Goal: Task Accomplishment & Management: Complete application form

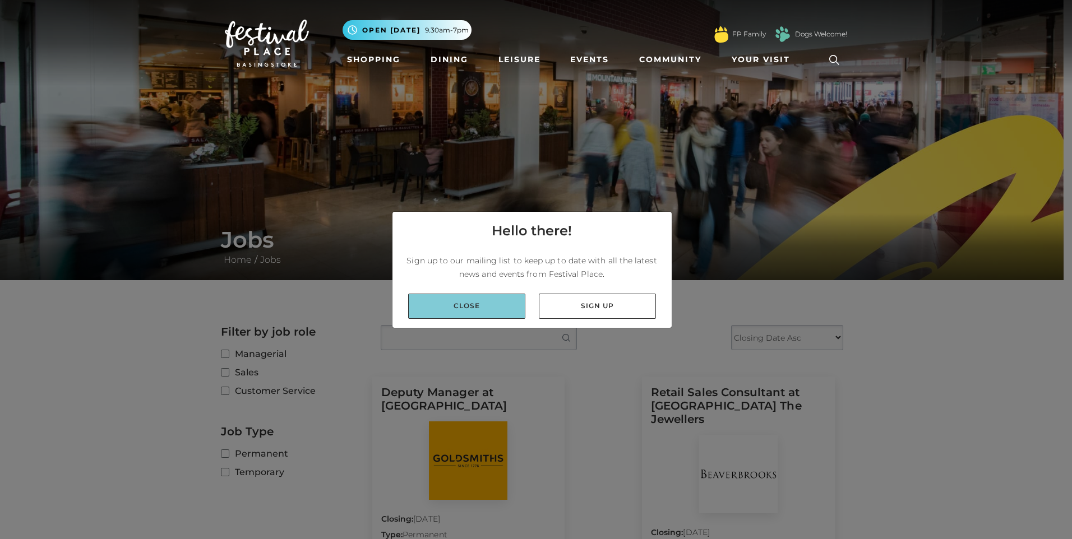
click at [471, 303] on link "Close" at bounding box center [466, 306] width 117 height 25
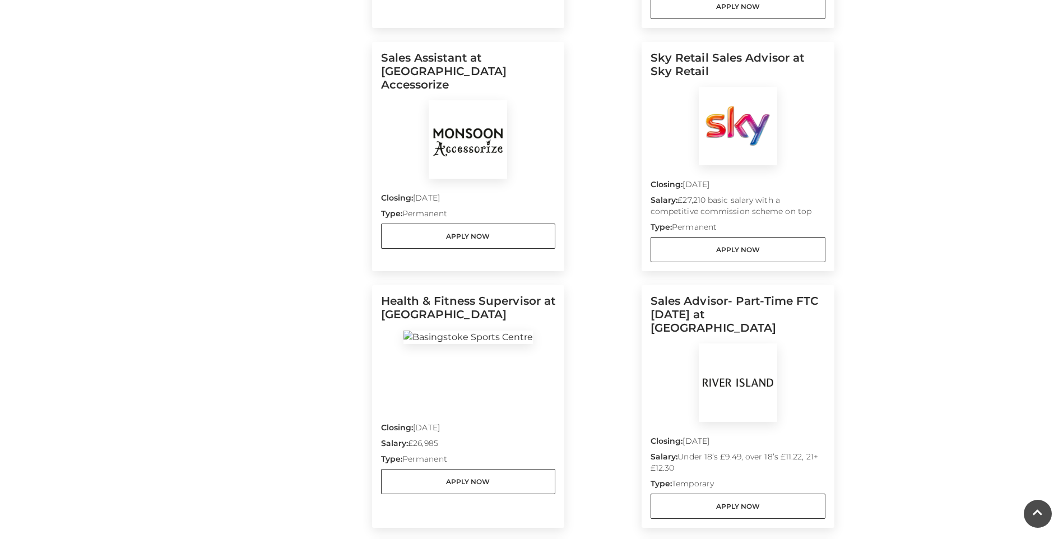
scroll to position [561, 0]
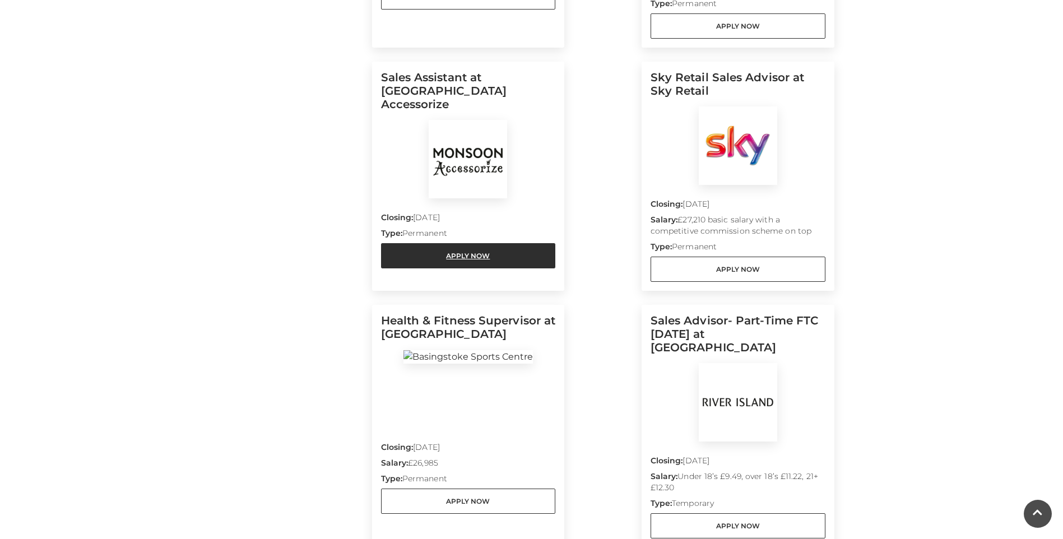
click at [493, 243] on link "Apply Now" at bounding box center [468, 255] width 175 height 25
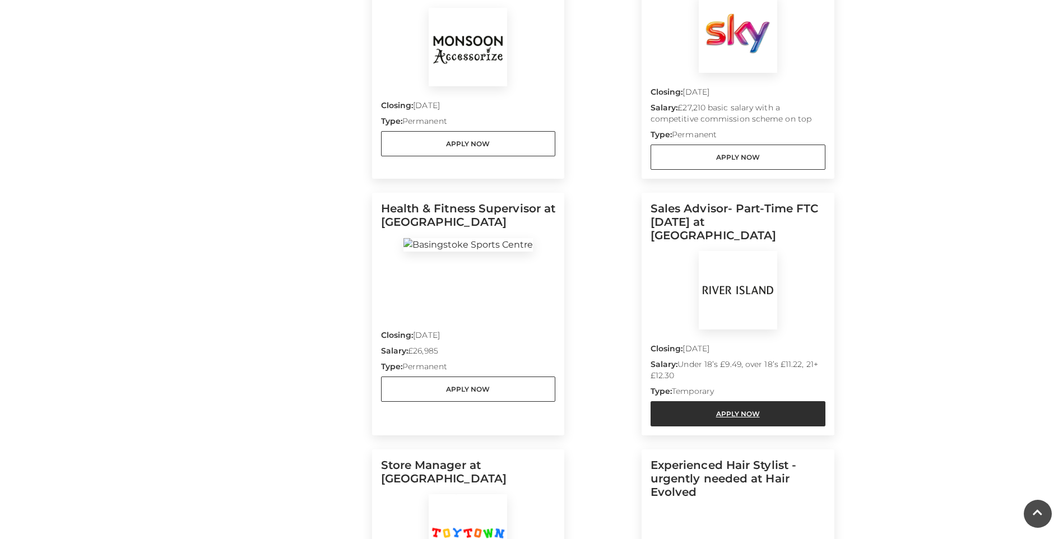
click at [738, 401] on link "Apply Now" at bounding box center [738, 413] width 175 height 25
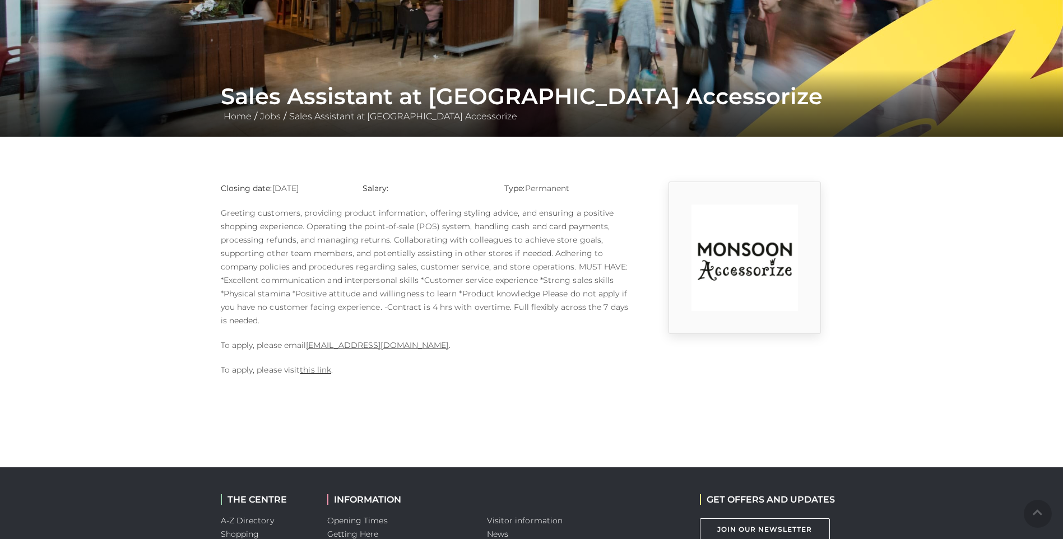
scroll to position [168, 0]
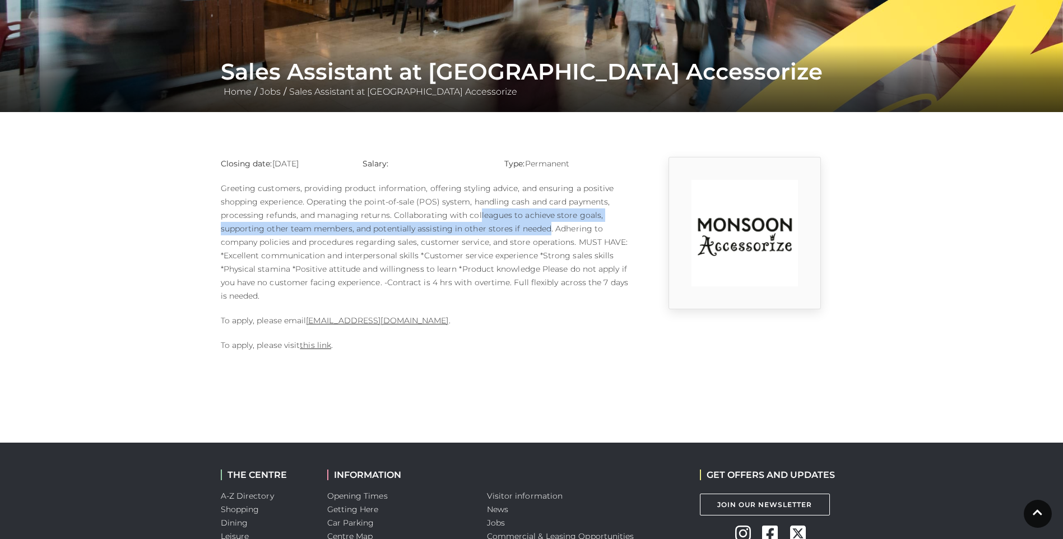
drag, startPoint x: 477, startPoint y: 216, endPoint x: 546, endPoint y: 226, distance: 70.2
click at [546, 226] on p "Greeting customers, providing product information, offering styling advice, and…" at bounding box center [425, 242] width 409 height 121
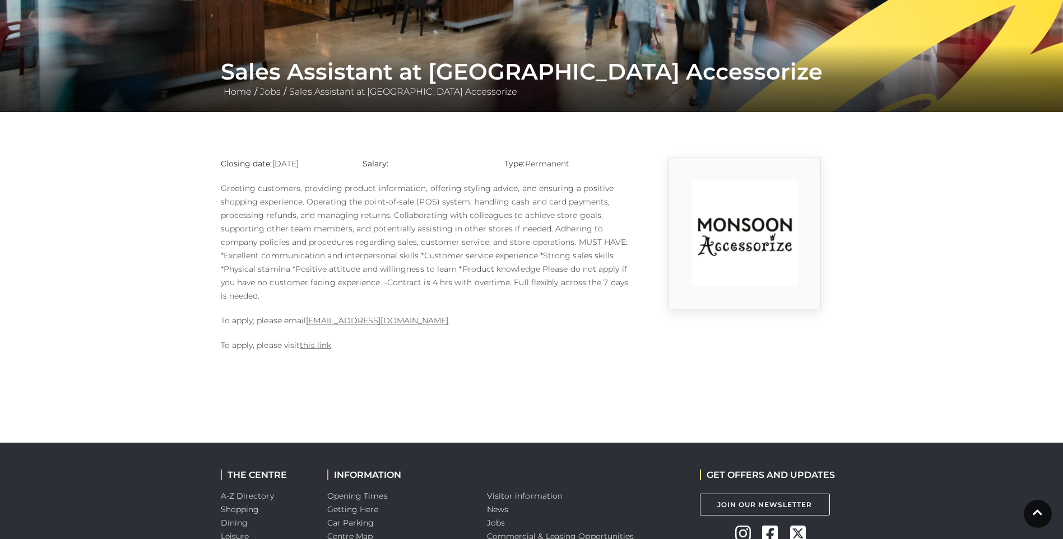
drag, startPoint x: 546, startPoint y: 226, endPoint x: 529, endPoint y: 335, distance: 110.2
click at [529, 335] on div "Closing date: 10-09-2025 Salary: Type: Permanent To apply, please email 1124m@m…" at bounding box center [425, 260] width 426 height 206
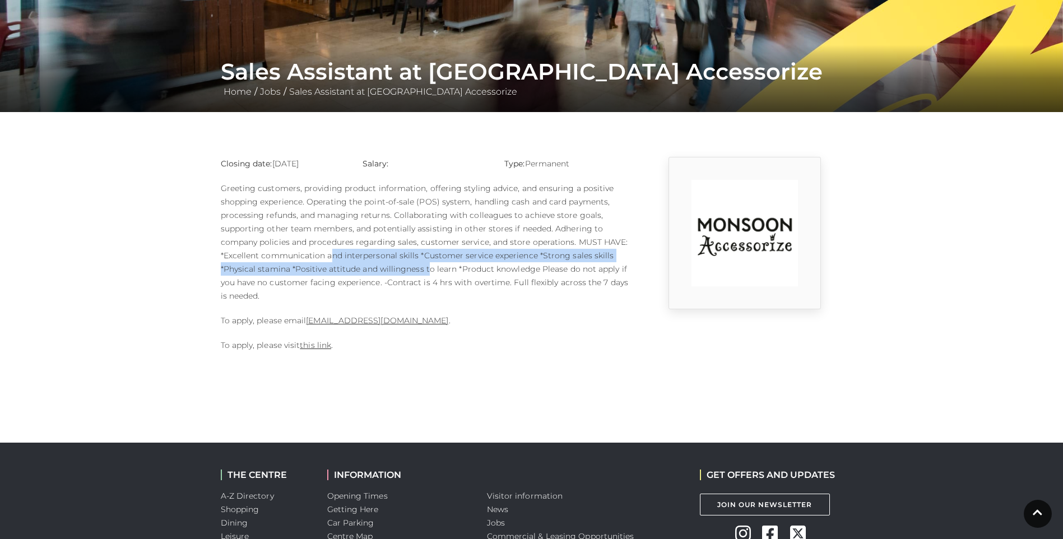
drag, startPoint x: 330, startPoint y: 254, endPoint x: 429, endPoint y: 274, distance: 100.5
click at [429, 274] on p "Greeting customers, providing product information, offering styling advice, and…" at bounding box center [425, 242] width 409 height 121
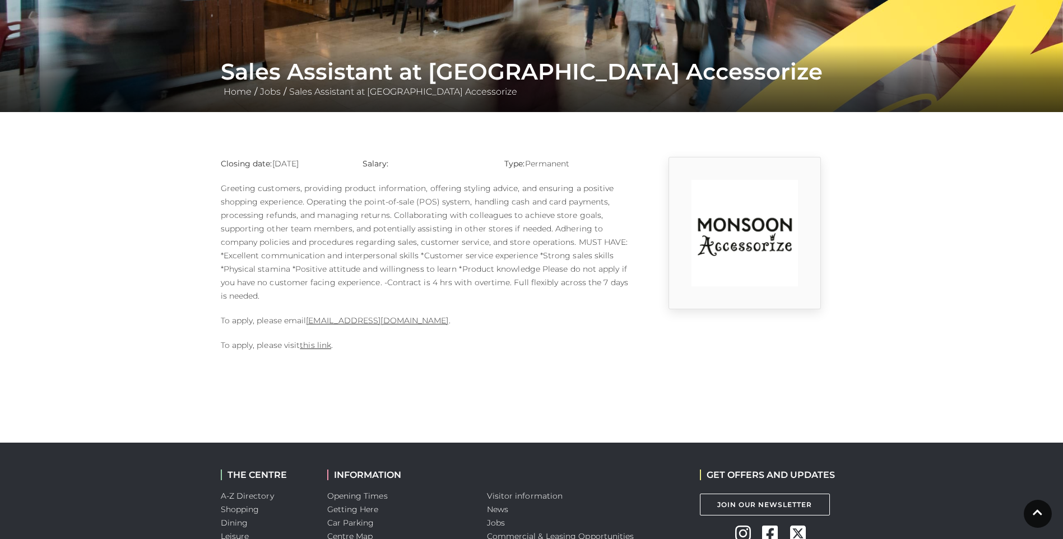
drag, startPoint x: 429, startPoint y: 274, endPoint x: 467, endPoint y: 336, distance: 73.3
click at [467, 336] on div "Closing date: 10-09-2025 Salary: Type: Permanent To apply, please email 1124m@m…" at bounding box center [425, 260] width 426 height 206
drag, startPoint x: 396, startPoint y: 289, endPoint x: 434, endPoint y: 288, distance: 38.1
click at [434, 288] on p "Greeting customers, providing product information, offering styling advice, and…" at bounding box center [425, 242] width 409 height 121
drag, startPoint x: 434, startPoint y: 288, endPoint x: 488, endPoint y: 341, distance: 76.1
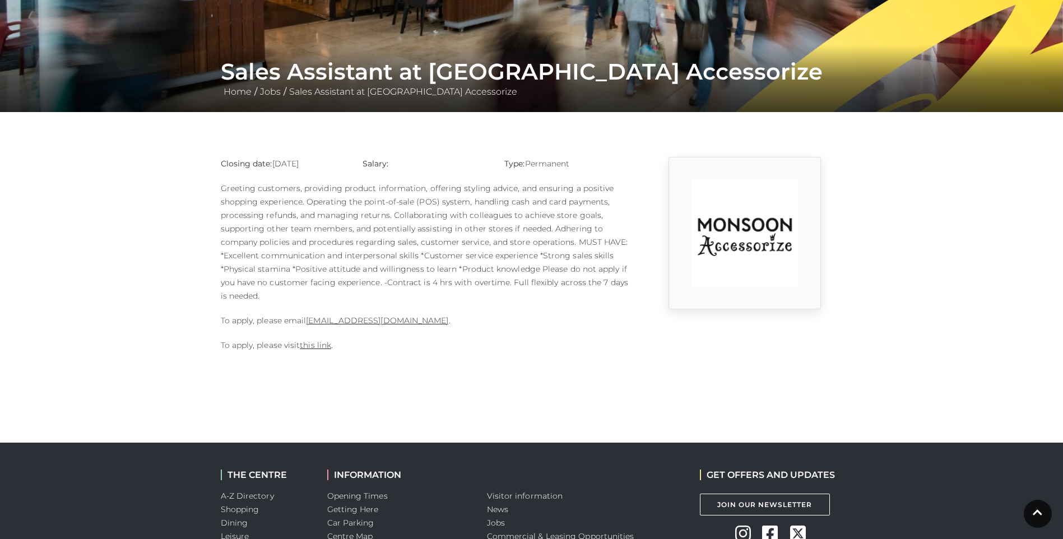
click at [488, 342] on p "To apply, please visit this link ." at bounding box center [425, 345] width 409 height 13
drag, startPoint x: 415, startPoint y: 281, endPoint x: 469, endPoint y: 292, distance: 54.9
click at [469, 292] on p "Greeting customers, providing product information, offering styling advice, and…" at bounding box center [425, 242] width 409 height 121
drag, startPoint x: 469, startPoint y: 292, endPoint x: 501, endPoint y: 358, distance: 72.9
click at [501, 358] on div "Closing date: [DATE] Salary: Type: Permanent To apply, please email [EMAIL_ADDR…" at bounding box center [425, 260] width 426 height 206
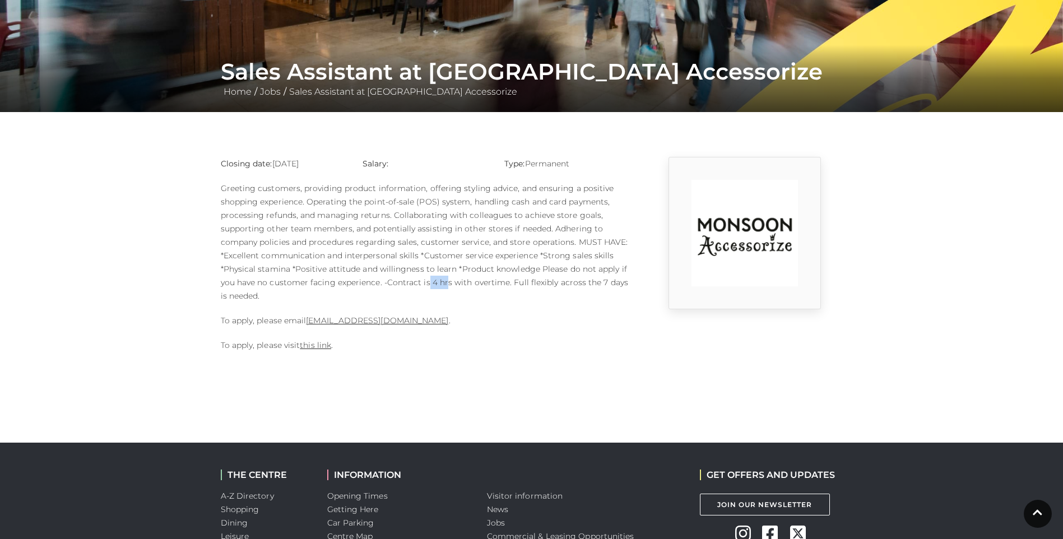
drag, startPoint x: 427, startPoint y: 282, endPoint x: 447, endPoint y: 284, distance: 19.7
click at [447, 284] on p "Greeting customers, providing product information, offering styling advice, and…" at bounding box center [425, 242] width 409 height 121
drag, startPoint x: 447, startPoint y: 284, endPoint x: 483, endPoint y: 326, distance: 55.2
click at [483, 326] on p "To apply, please email 1124m@monsoonmail.rms-metro.com ." at bounding box center [425, 320] width 409 height 13
drag, startPoint x: 427, startPoint y: 281, endPoint x: 505, endPoint y: 286, distance: 78.7
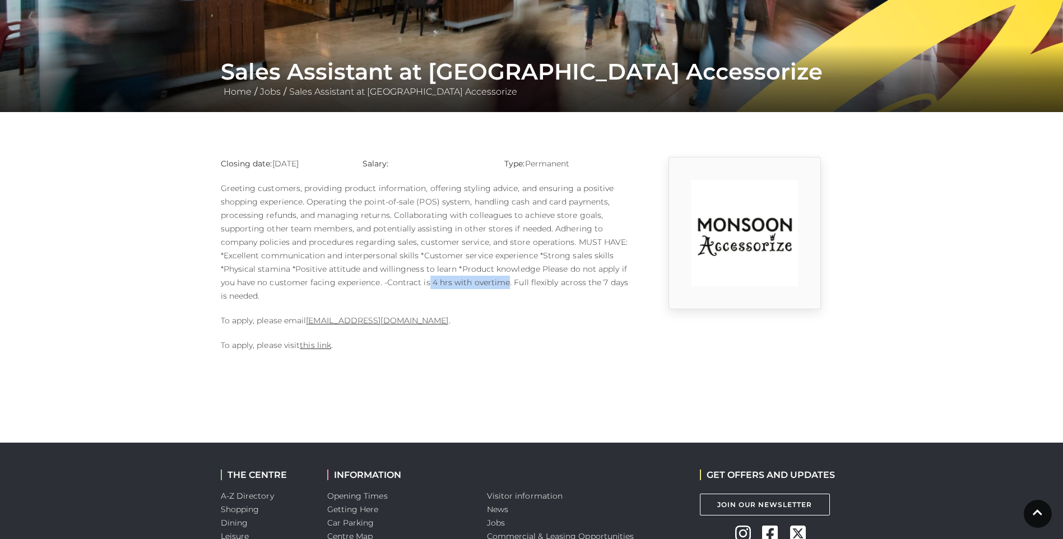
click at [505, 286] on p "Greeting customers, providing product information, offering styling advice, and…" at bounding box center [425, 242] width 409 height 121
drag, startPoint x: 505, startPoint y: 286, endPoint x: 509, endPoint y: 320, distance: 33.9
click at [513, 319] on p "To apply, please email 1124m@monsoonmail.rms-metro.com ." at bounding box center [425, 320] width 409 height 13
click at [324, 348] on link "this link" at bounding box center [315, 345] width 31 height 10
click at [312, 348] on link "this link" at bounding box center [315, 345] width 31 height 10
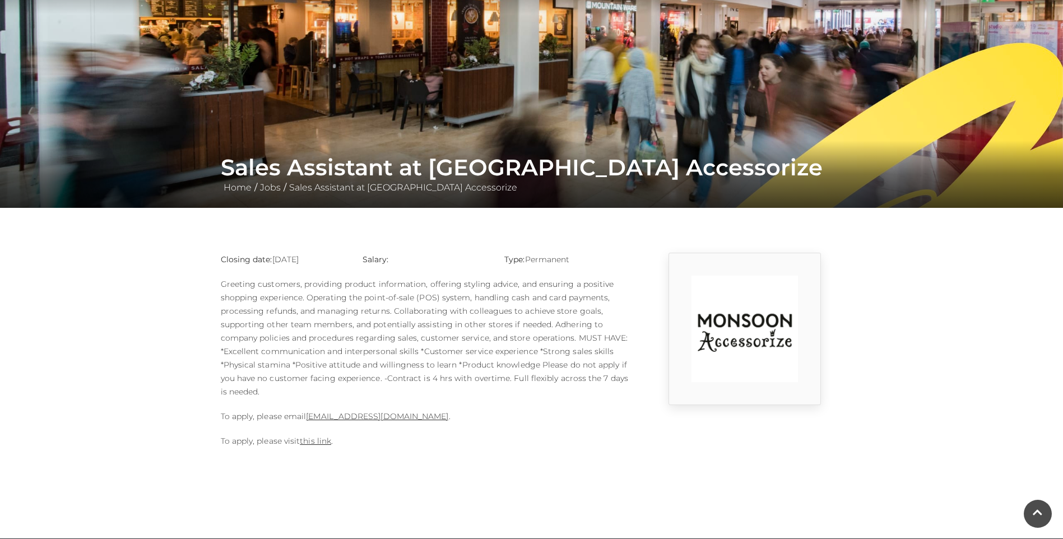
scroll to position [0, 0]
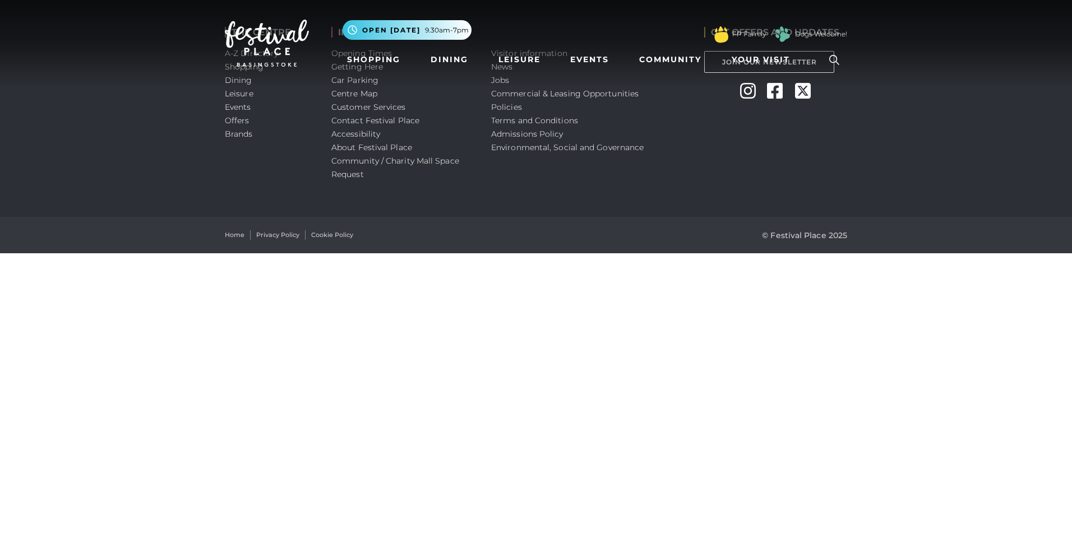
drag, startPoint x: 340, startPoint y: 315, endPoint x: 345, endPoint y: 321, distance: 8.3
drag, startPoint x: 345, startPoint y: 321, endPoint x: 569, endPoint y: 280, distance: 227.9
click at [569, 253] on html "Skip to Navigation Skip to Content Toggle navigation .st5{fill:none;stroke:#FFF…" at bounding box center [536, 126] width 1072 height 253
click at [391, 246] on div "Home Privacy Policy Cookie Policy © Festival Place 2025" at bounding box center [535, 235] width 639 height 36
click at [766, 62] on span "Your Visit" at bounding box center [760, 60] width 58 height 12
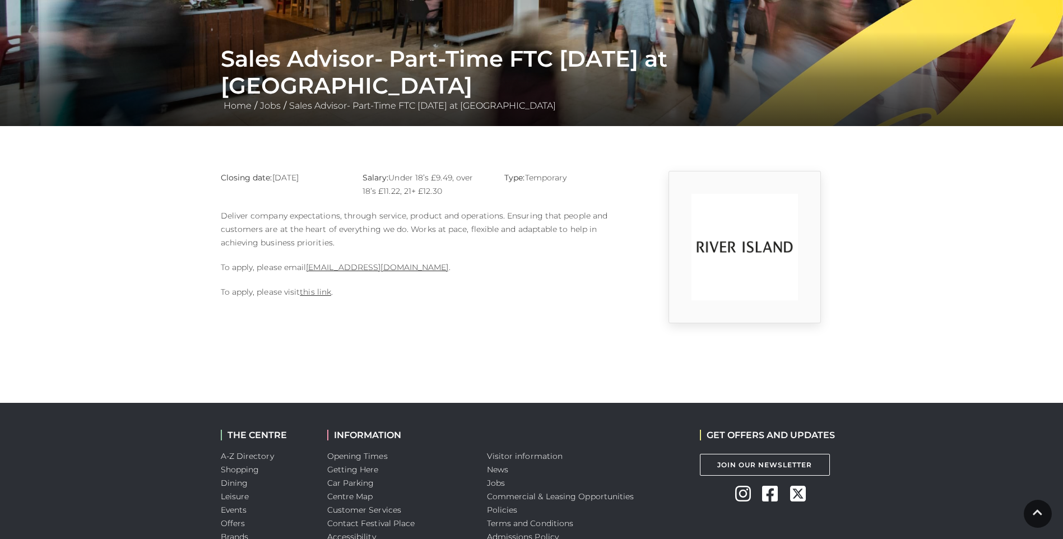
scroll to position [168, 0]
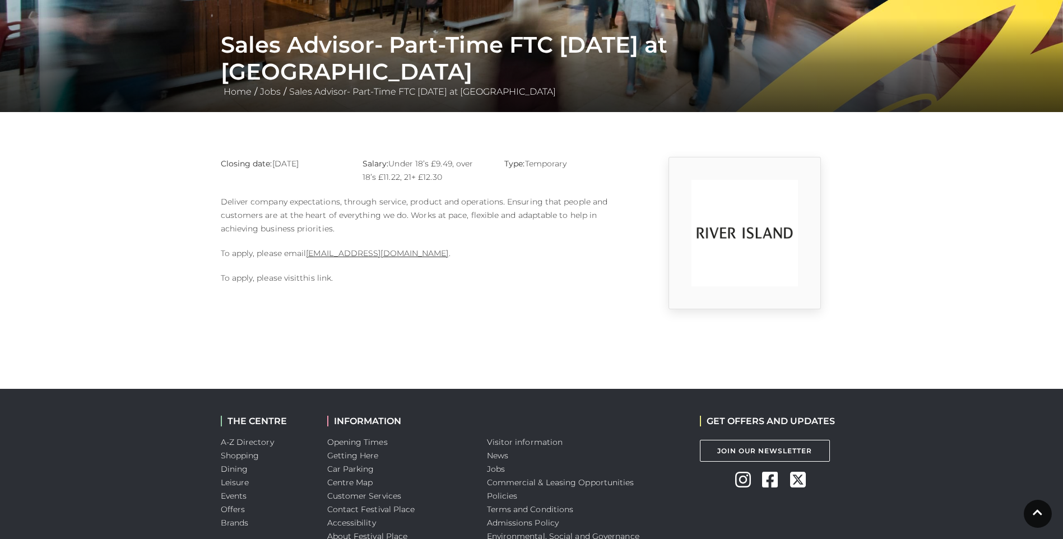
click at [318, 277] on link "this link" at bounding box center [315, 278] width 31 height 10
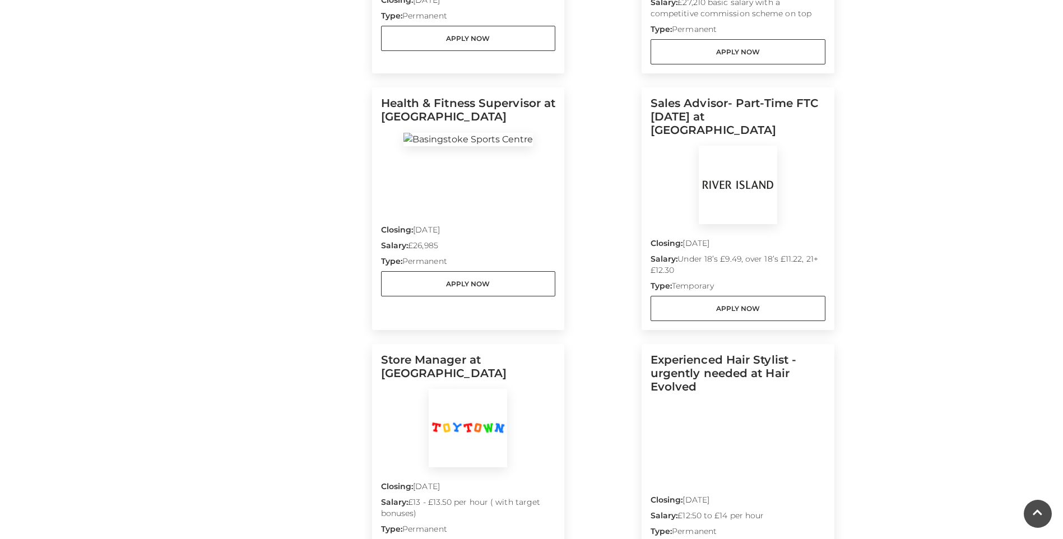
scroll to position [785, 0]
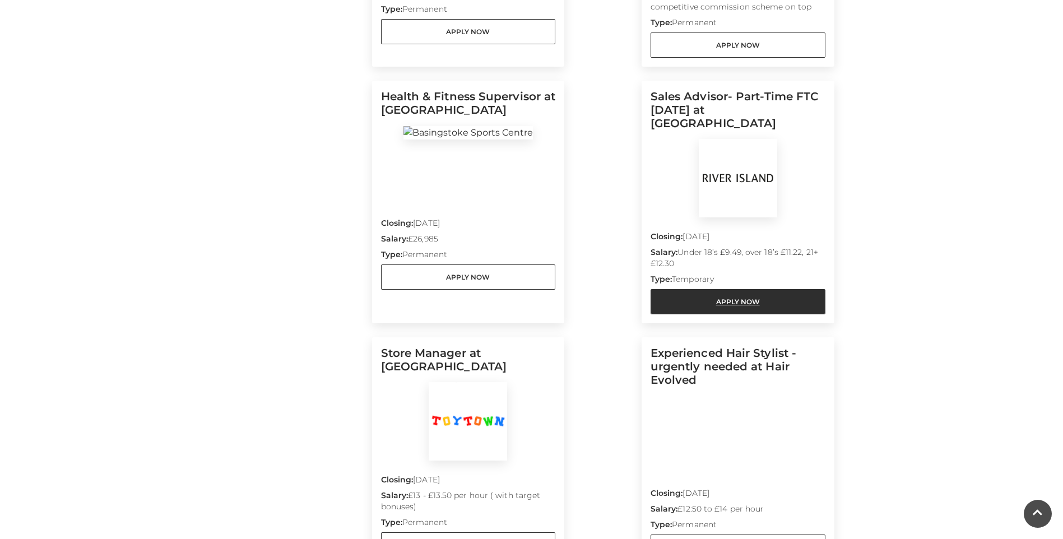
click at [771, 289] on link "Apply Now" at bounding box center [738, 301] width 175 height 25
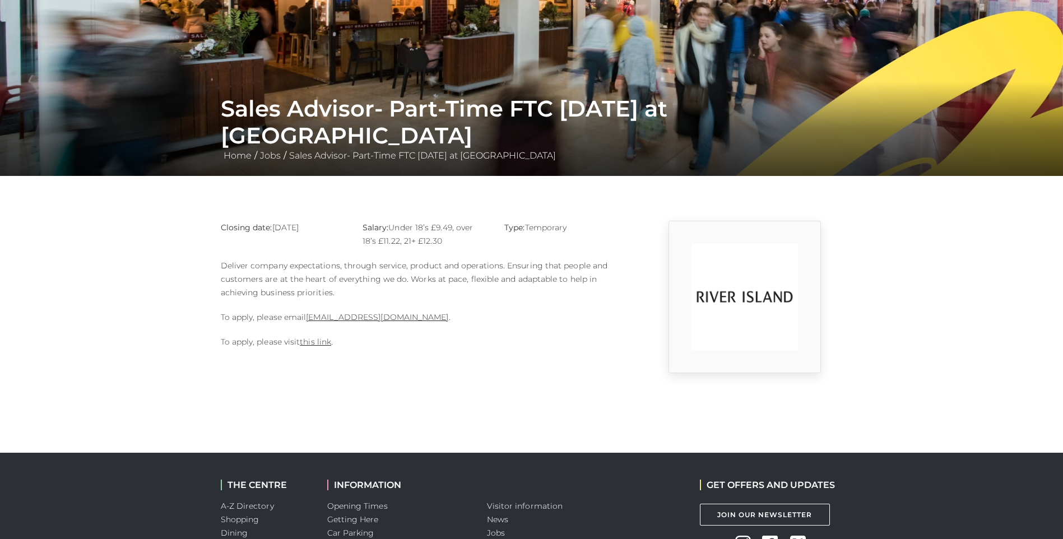
scroll to position [271, 0]
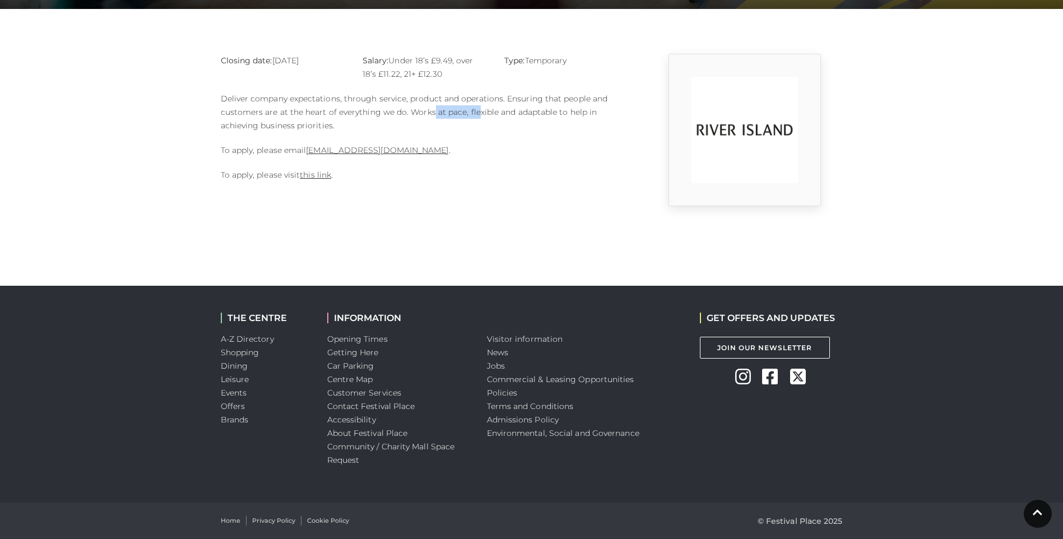
drag, startPoint x: 475, startPoint y: 115, endPoint x: 476, endPoint y: 136, distance: 21.4
click at [476, 136] on div "Closing date: 15-09-2025 Salary: Under 18’s £9.49, over 18’s £11.22, 21+ £12.30…" at bounding box center [425, 130] width 426 height 152
drag, startPoint x: 476, startPoint y: 136, endPoint x: 473, endPoint y: 219, distance: 82.5
click at [473, 219] on body "Skip to Navigation Skip to Content Toggle navigation .st5{fill:none;stroke:#FFF…" at bounding box center [531, 134] width 1063 height 810
click at [360, 151] on link "[EMAIL_ADDRESS][DOMAIN_NAME]" at bounding box center [377, 150] width 142 height 10
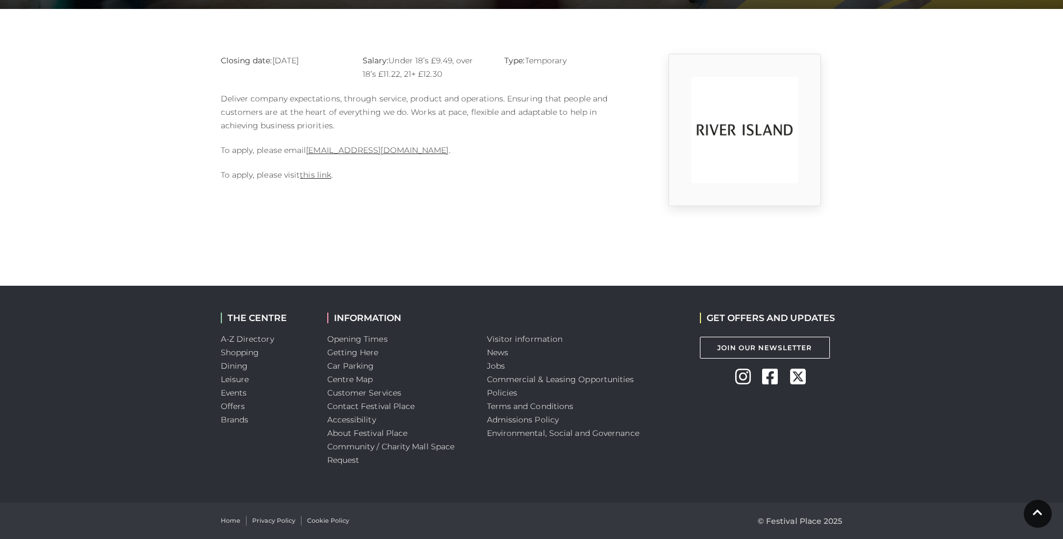
click at [522, 219] on body "Skip to Navigation Skip to Content Toggle navigation .st5{fill:none;stroke:#FFF…" at bounding box center [531, 134] width 1063 height 810
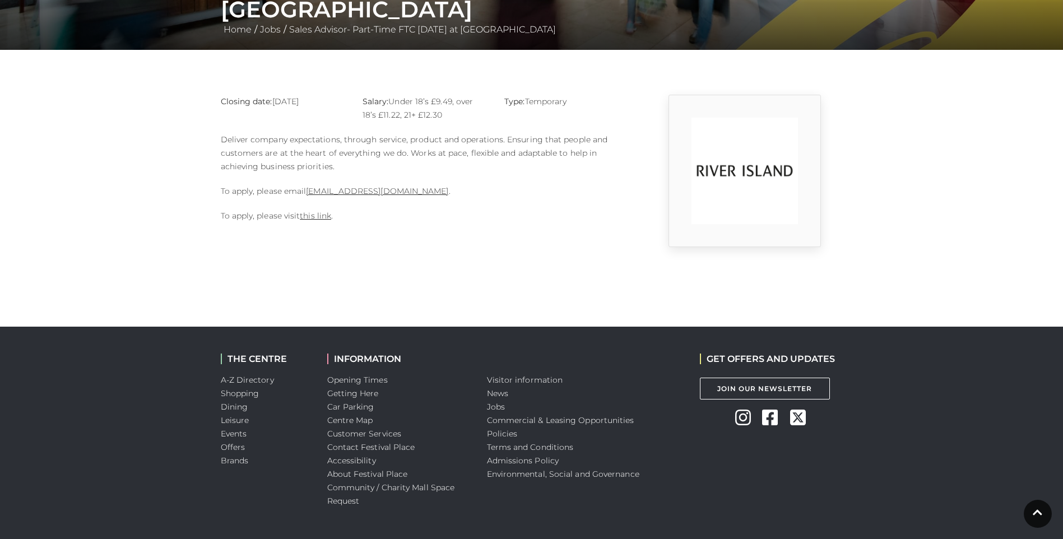
scroll to position [103, 0]
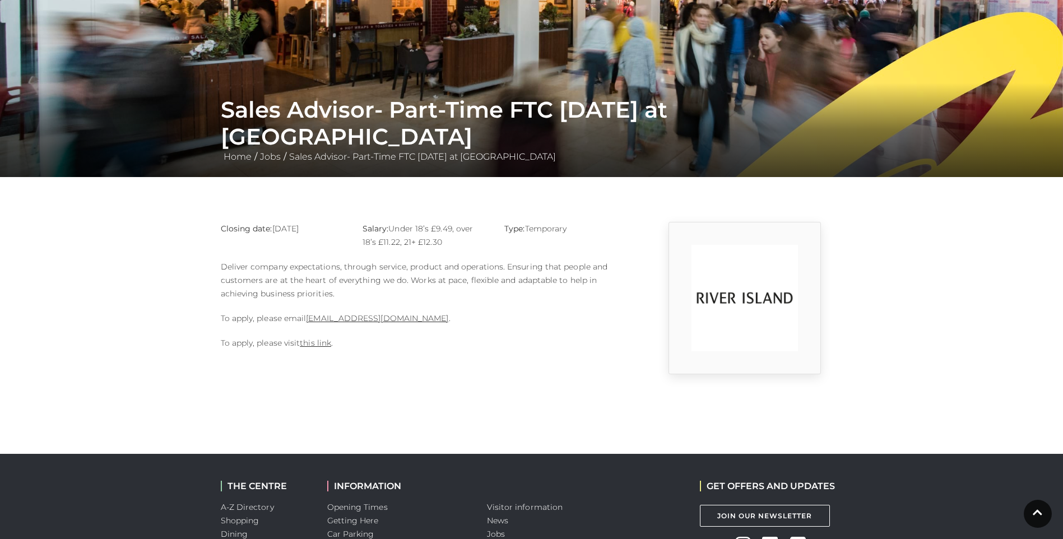
click at [462, 373] on div "Closing date: 15-09-2025 Salary: Under 18’s £9.49, over 18’s £11.22, 21+ £12.30…" at bounding box center [425, 298] width 426 height 152
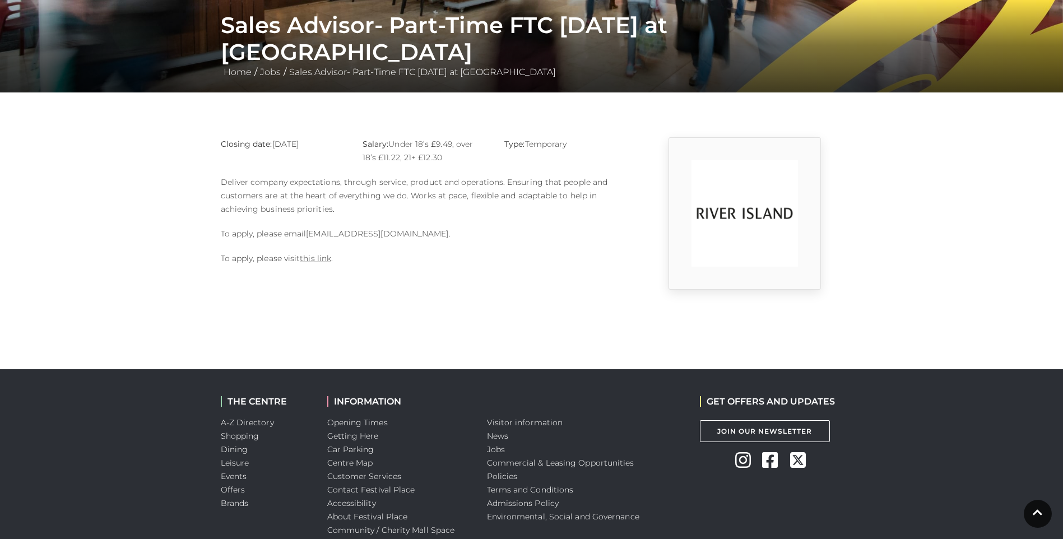
scroll to position [215, 0]
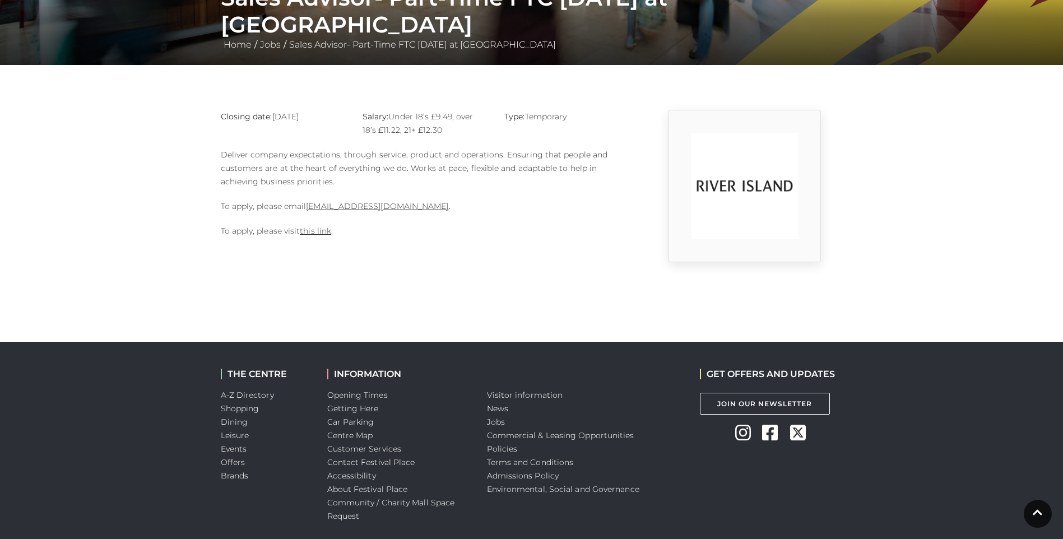
drag, startPoint x: 357, startPoint y: 229, endPoint x: 349, endPoint y: 232, distance: 8.5
click at [357, 229] on p "To apply, please visit this link ." at bounding box center [425, 230] width 409 height 13
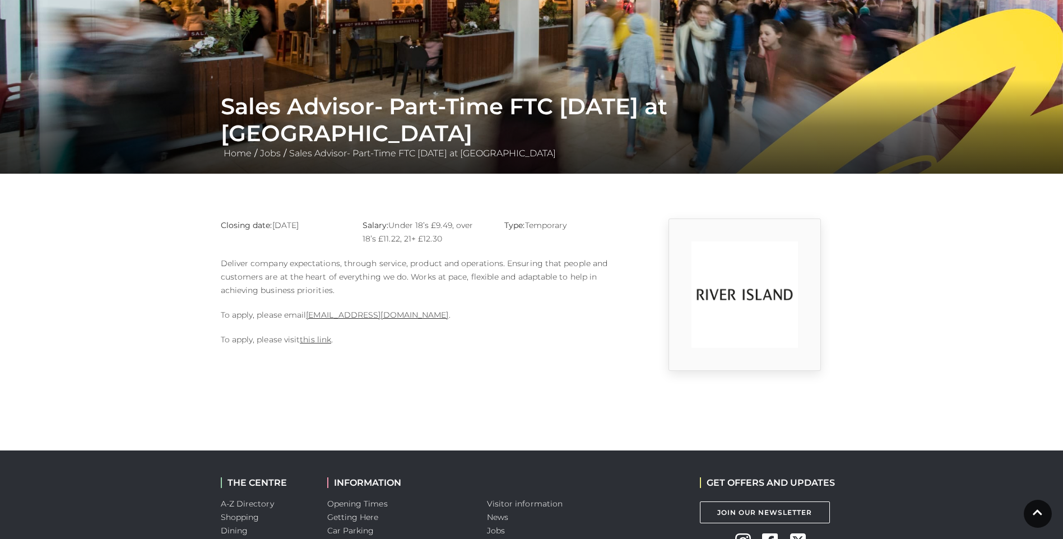
scroll to position [168, 0]
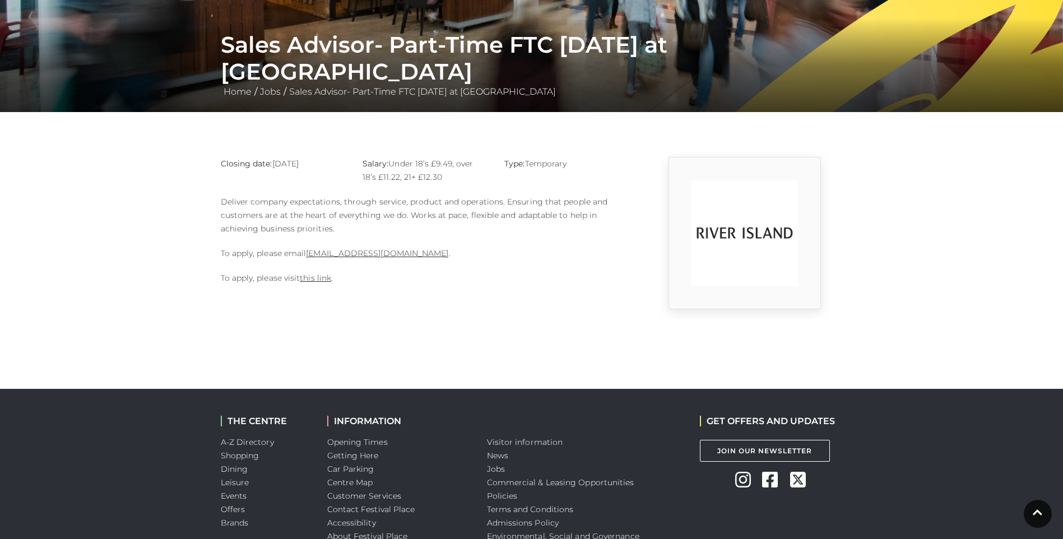
drag, startPoint x: 276, startPoint y: 162, endPoint x: 315, endPoint y: 165, distance: 38.8
click at [315, 165] on p "Closing date: 15-09-2025" at bounding box center [283, 163] width 125 height 13
drag, startPoint x: 315, startPoint y: 165, endPoint x: 305, endPoint y: 182, distance: 18.8
click at [307, 182] on div "Closing date: 15-09-2025" at bounding box center [283, 176] width 142 height 38
click at [348, 248] on link "Basingstoke@river-island.com" at bounding box center [377, 253] width 142 height 10
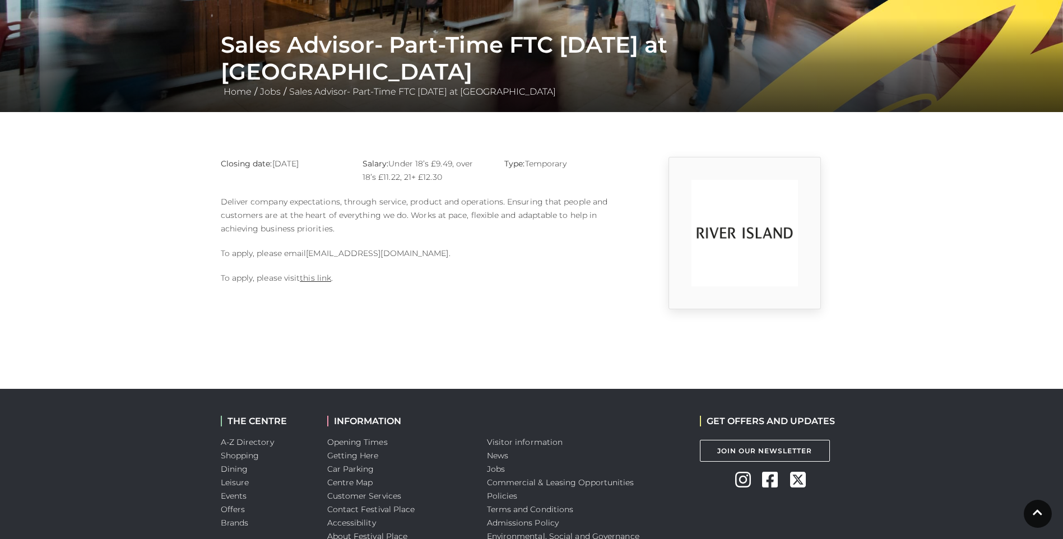
click at [367, 253] on link "Basingstoke@river-island.com" at bounding box center [377, 253] width 142 height 10
click at [324, 277] on link "this link" at bounding box center [315, 278] width 31 height 10
click at [380, 249] on link "Basingstoke@river-island.com" at bounding box center [377, 253] width 142 height 10
click at [377, 254] on link "Basingstoke@river-island.com" at bounding box center [377, 253] width 142 height 10
click at [379, 254] on link "Basingstoke@river-island.com" at bounding box center [377, 253] width 142 height 10
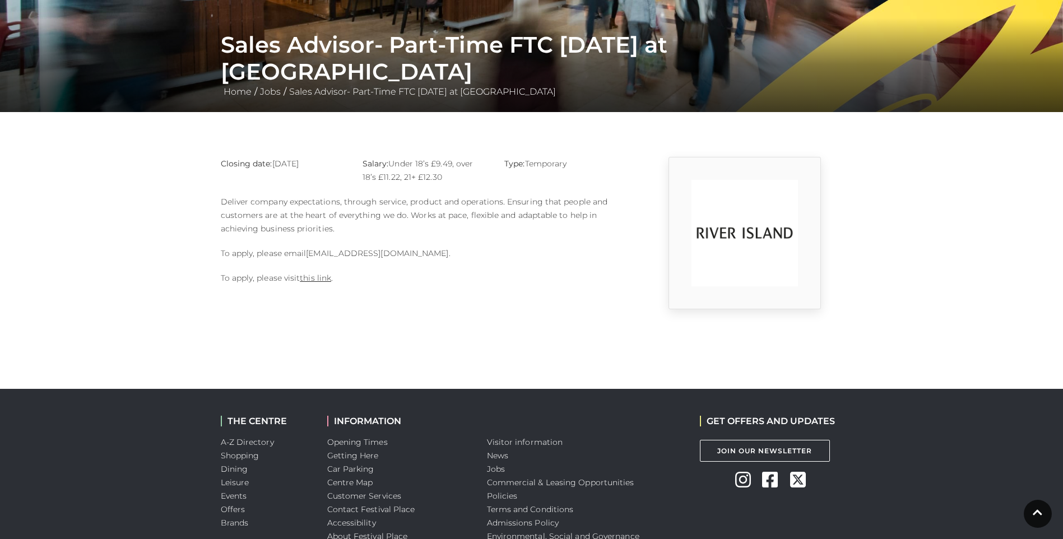
click at [379, 254] on link "Basingstoke@river-island.com" at bounding box center [377, 253] width 142 height 10
click at [434, 293] on div "Closing date: 15-09-2025 Salary: Under 18’s £9.49, over 18’s £11.22, 21+ £12.30…" at bounding box center [425, 233] width 426 height 152
drag, startPoint x: 406, startPoint y: 258, endPoint x: 390, endPoint y: 268, distance: 19.4
click at [390, 268] on div "Closing date: 15-09-2025 Salary: Under 18’s £9.49, over 18’s £11.22, 21+ £12.30…" at bounding box center [425, 233] width 426 height 152
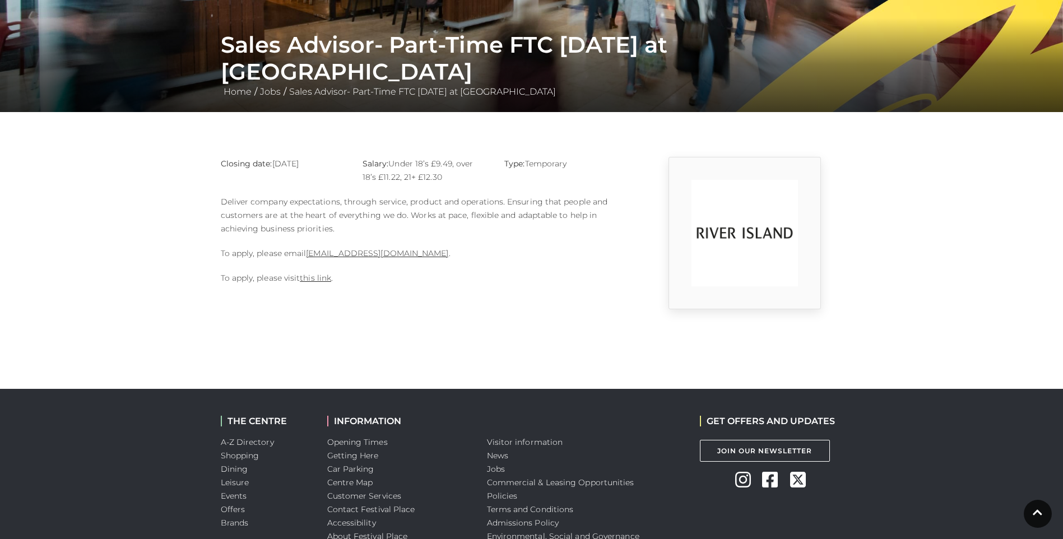
drag, startPoint x: 395, startPoint y: 262, endPoint x: 377, endPoint y: 265, distance: 18.8
click at [369, 275] on p "To apply, please visit this link ." at bounding box center [425, 277] width 409 height 13
click at [392, 257] on link "Basingstoke@river-island.com" at bounding box center [377, 253] width 142 height 10
click at [392, 256] on link "Basingstoke@river-island.com" at bounding box center [377, 253] width 142 height 10
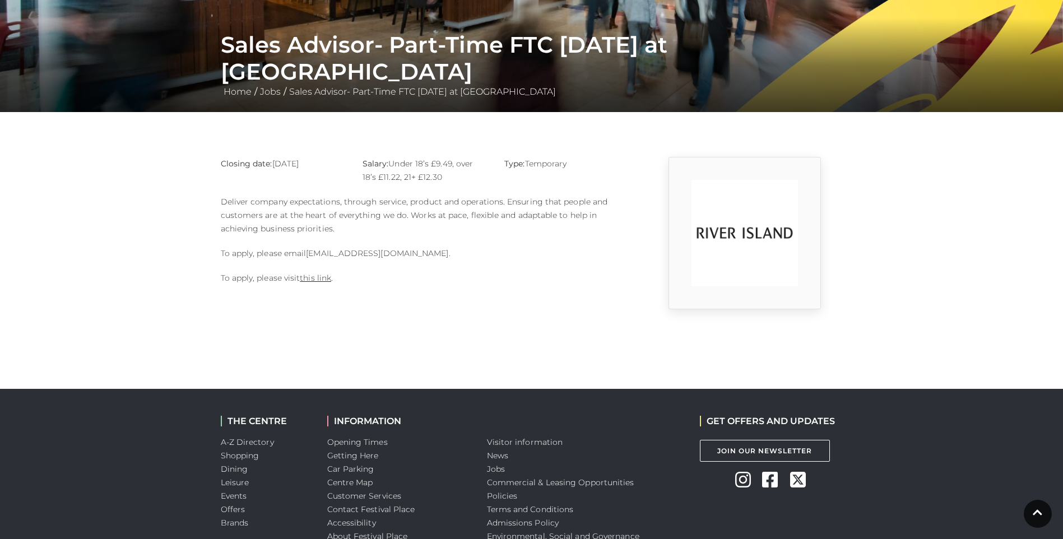
click at [392, 256] on link "Basingstoke@river-island.com" at bounding box center [377, 253] width 142 height 10
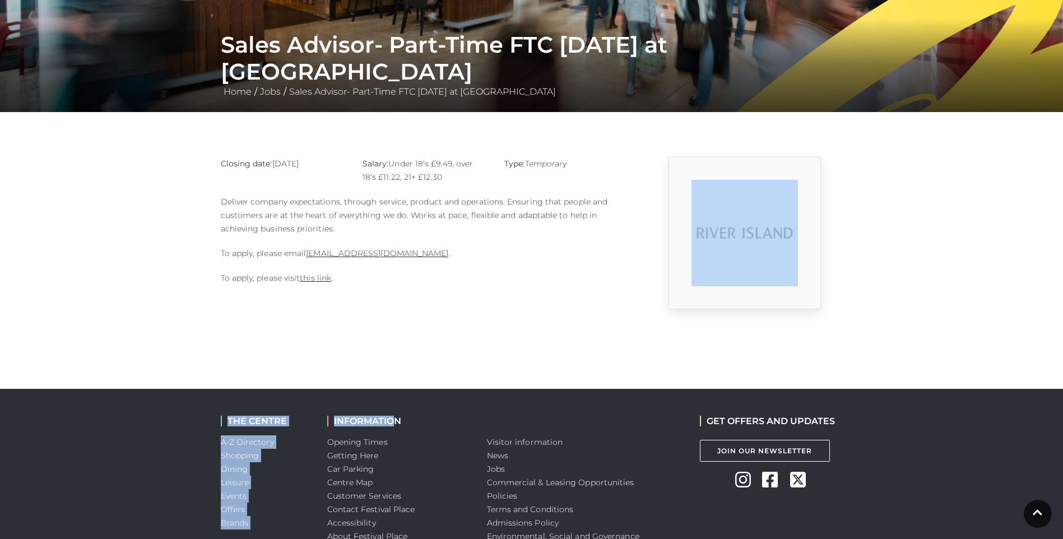
click at [404, 304] on body "Skip to Navigation Skip to Content Toggle navigation .st5{fill:none;stroke:#FFF…" at bounding box center [531, 237] width 1063 height 810
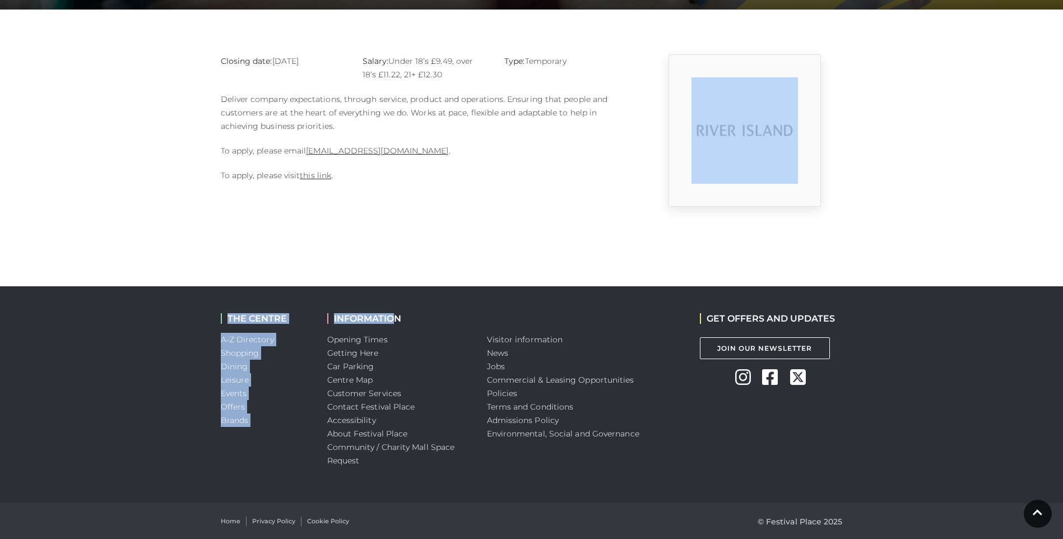
scroll to position [271, 0]
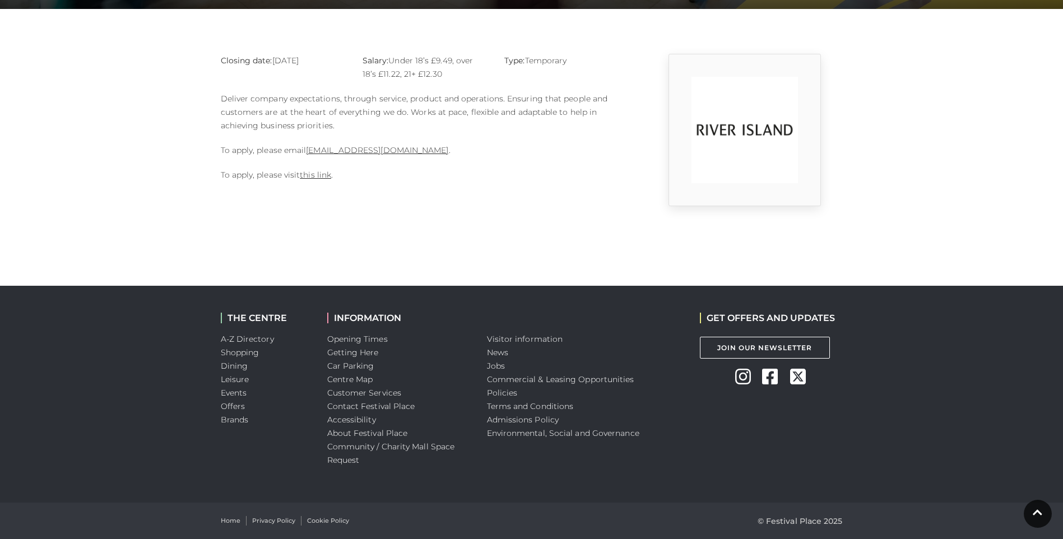
click at [511, 265] on body "Skip to Navigation Skip to Content Toggle navigation .st5{fill:none;stroke:#FFF…" at bounding box center [531, 134] width 1063 height 810
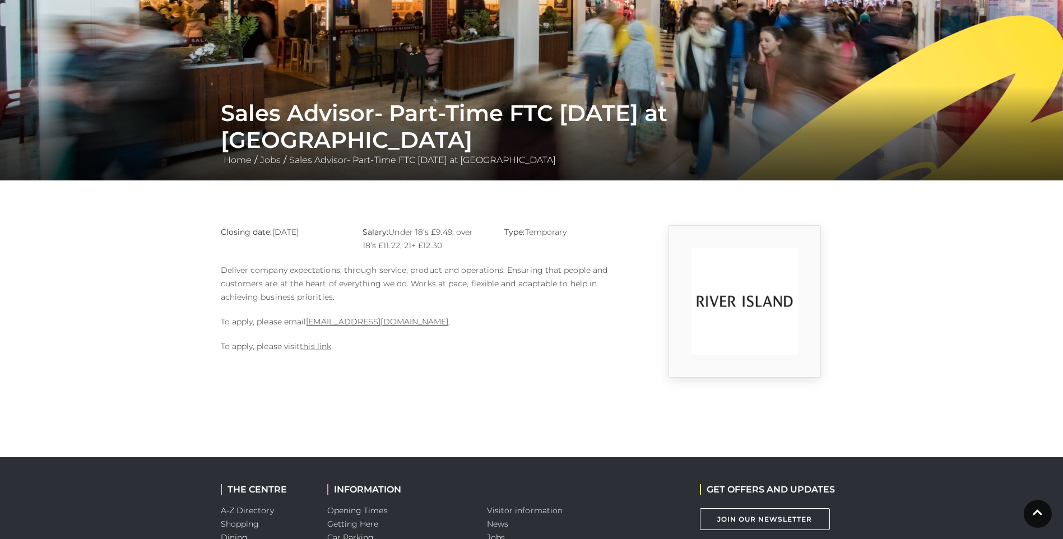
scroll to position [47, 0]
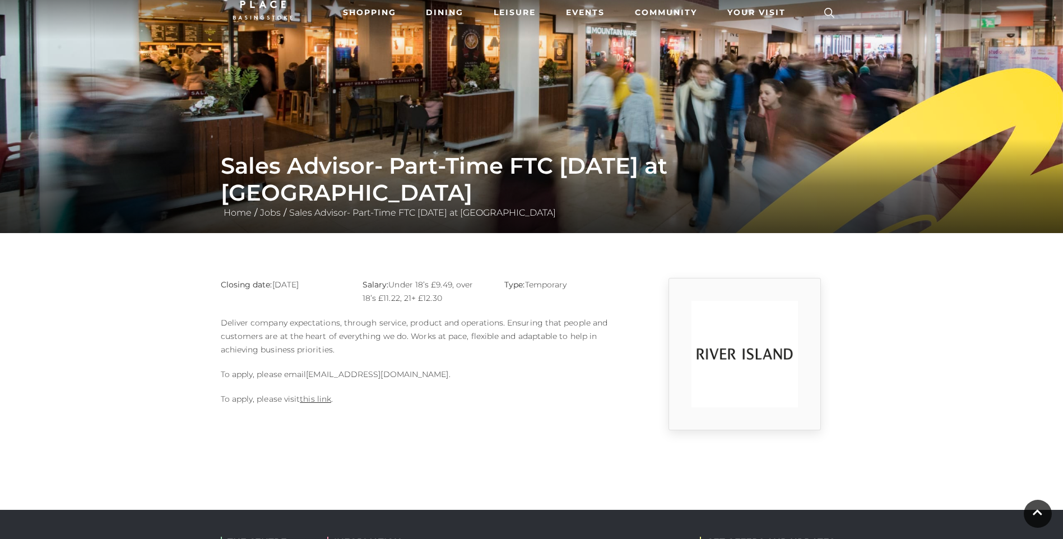
click at [418, 375] on link "Basingstoke@river-island.com" at bounding box center [377, 374] width 142 height 10
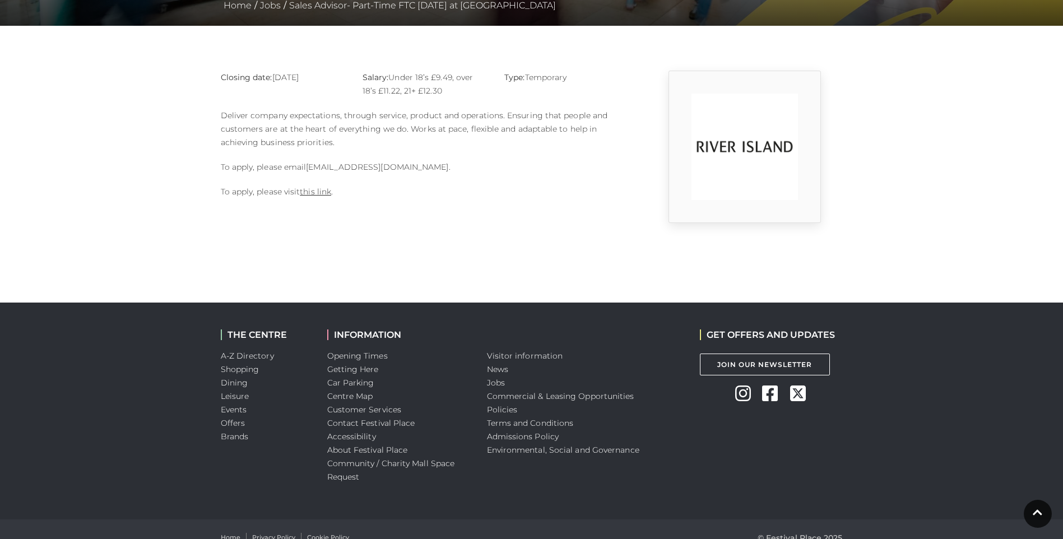
scroll to position [271, 0]
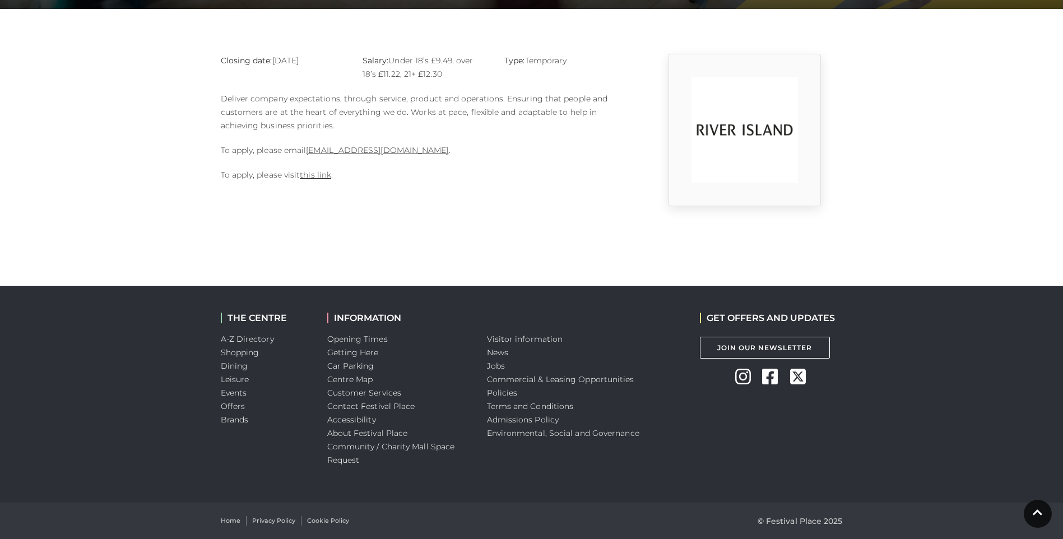
click at [466, 308] on div "INFORMATION Opening Times Getting Here Car Parking Centre Map Customer Services…" at bounding box center [399, 394] width 160 height 217
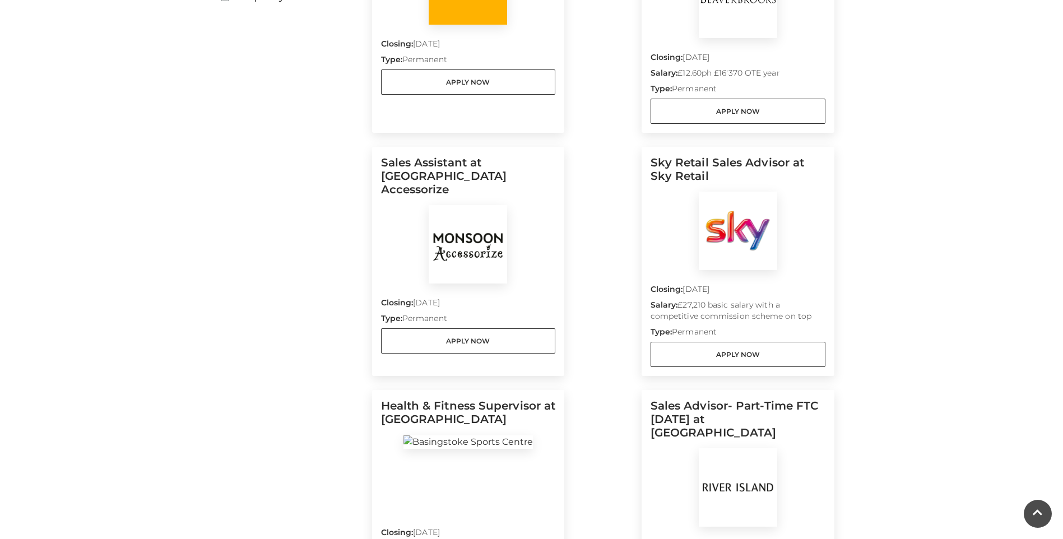
scroll to position [448, 0]
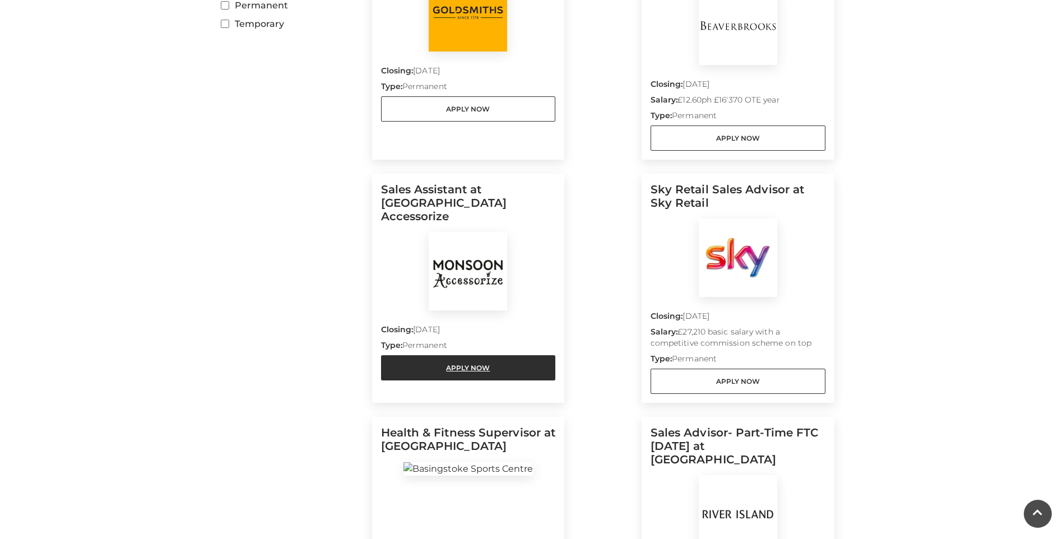
click at [531, 355] on link "Apply Now" at bounding box center [468, 367] width 175 height 25
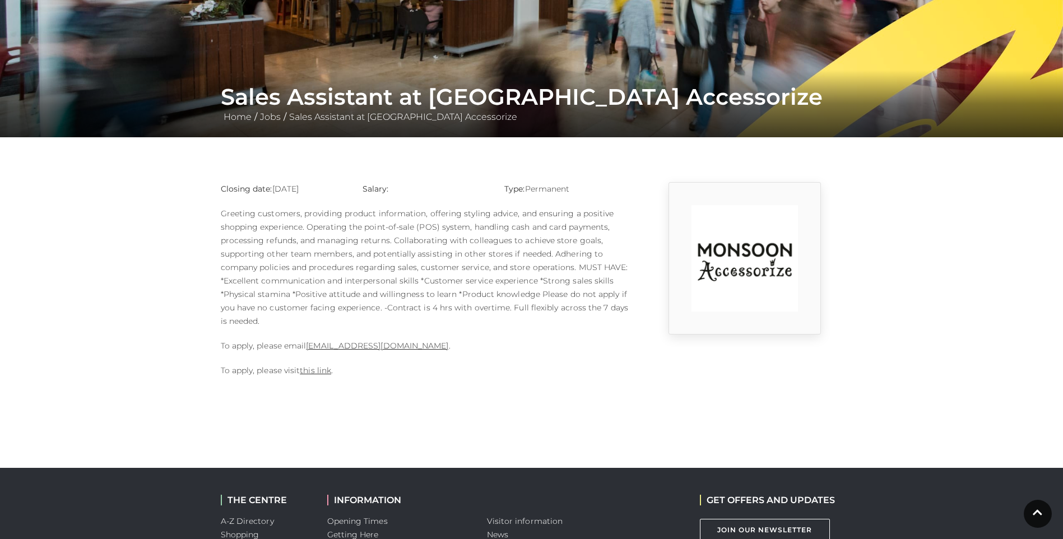
scroll to position [45, 0]
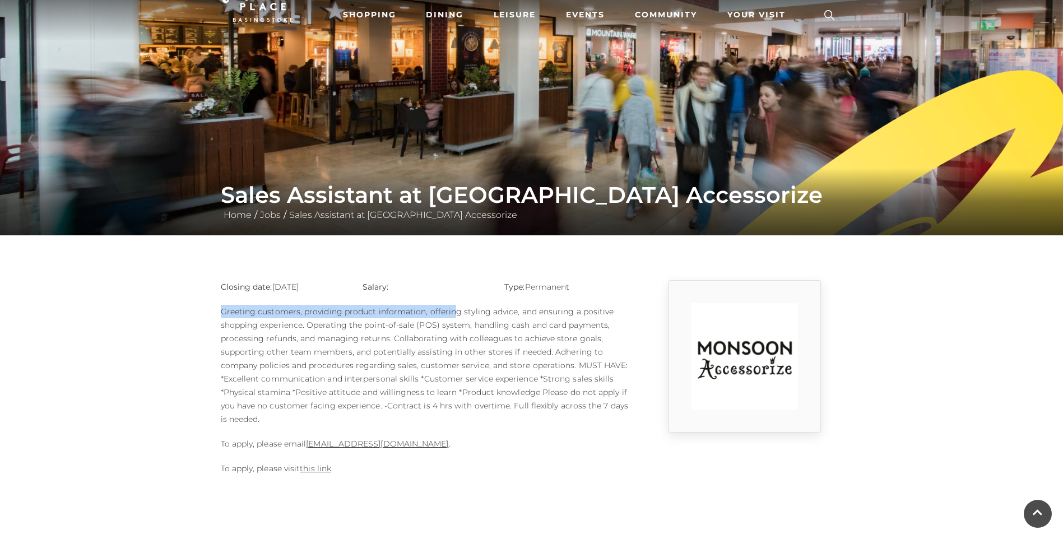
drag, startPoint x: 210, startPoint y: 311, endPoint x: 448, endPoint y: 314, distance: 238.2
click at [448, 314] on main "Sales Assistant at [GEOGRAPHIC_DATA] Accessorize Home / Jobs / Sales Assistant …" at bounding box center [531, 220] width 1063 height 531
drag, startPoint x: 448, startPoint y: 314, endPoint x: 419, endPoint y: 272, distance: 51.2
click at [419, 272] on main "Sales Assistant at [GEOGRAPHIC_DATA] Accessorize Home / Jobs / Sales Assistant …" at bounding box center [531, 220] width 1063 height 531
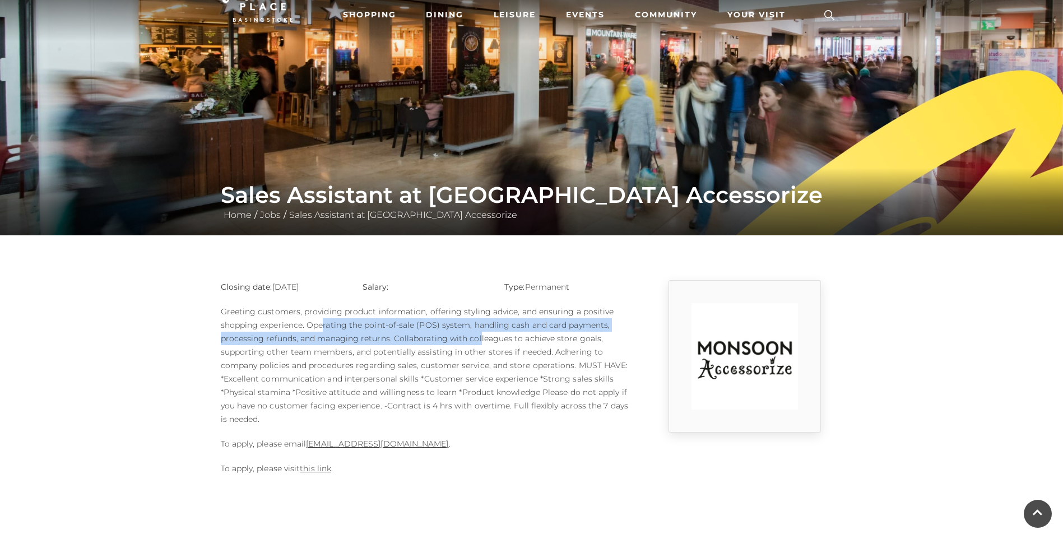
drag, startPoint x: 350, startPoint y: 329, endPoint x: 475, endPoint y: 337, distance: 125.2
click at [475, 337] on p "Greeting customers, providing product information, offering styling advice, and…" at bounding box center [425, 365] width 409 height 121
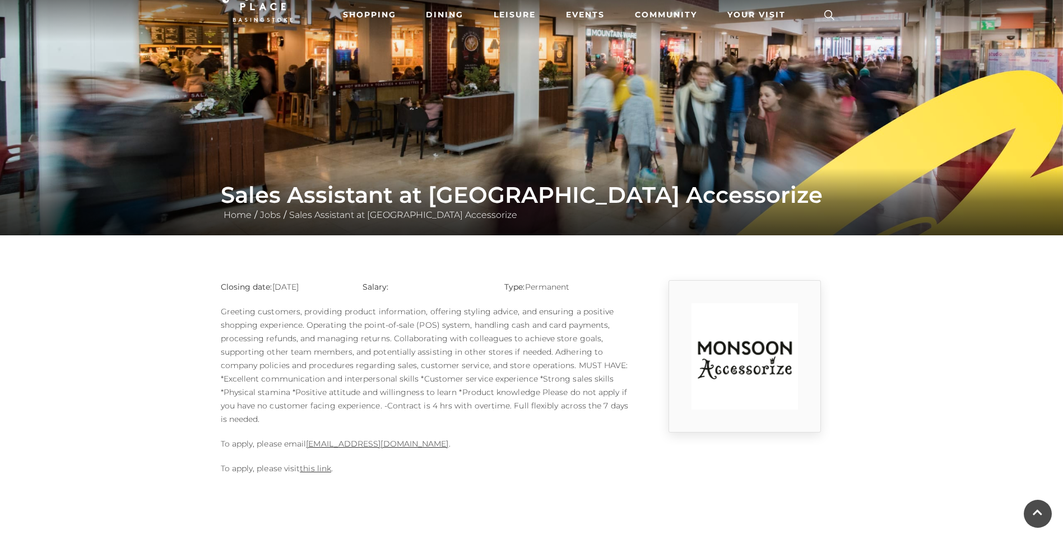
drag, startPoint x: 475, startPoint y: 337, endPoint x: 484, endPoint y: 420, distance: 83.4
click at [495, 423] on p "Greeting customers, providing product information, offering styling advice, and…" at bounding box center [425, 365] width 409 height 121
drag, startPoint x: 356, startPoint y: 340, endPoint x: 424, endPoint y: 346, distance: 67.5
click at [424, 346] on p "Greeting customers, providing product information, offering styling advice, and…" at bounding box center [425, 365] width 409 height 121
drag, startPoint x: 424, startPoint y: 346, endPoint x: 510, endPoint y: 430, distance: 120.9
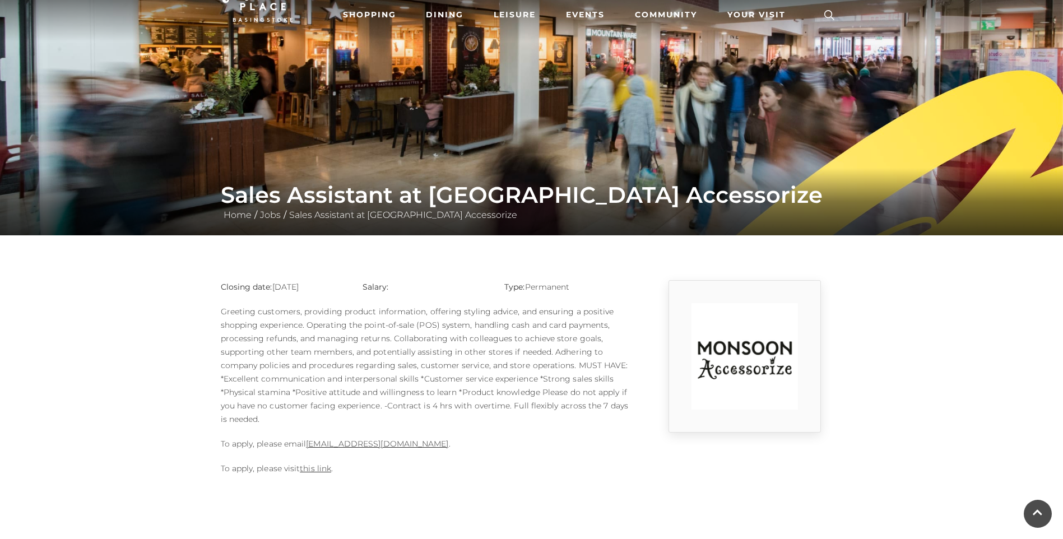
click at [510, 430] on div "Closing date: 10-09-2025 Salary: Type: Permanent To apply, please email 1124m@m…" at bounding box center [425, 383] width 426 height 206
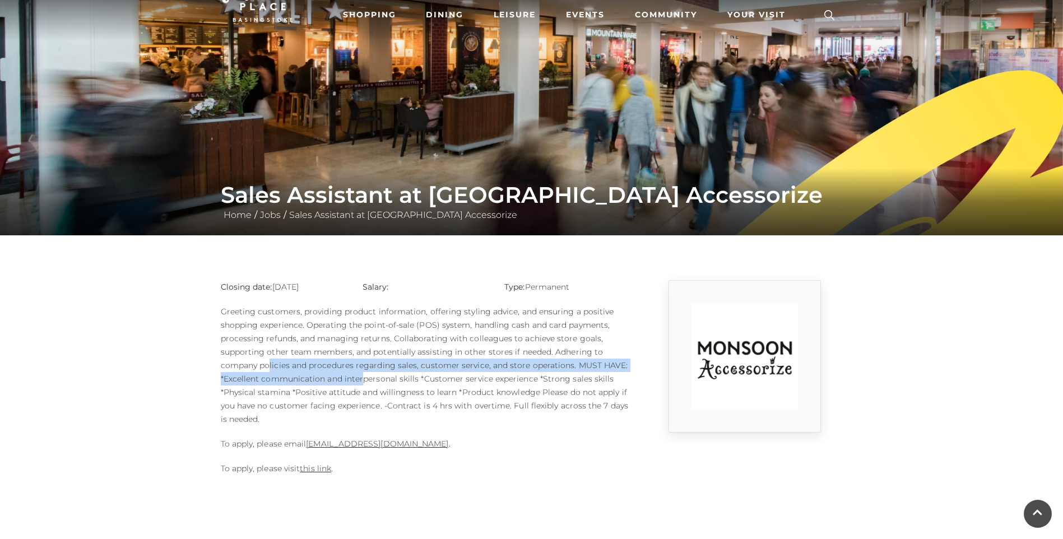
drag, startPoint x: 318, startPoint y: 364, endPoint x: 390, endPoint y: 380, distance: 73.4
click at [390, 380] on p "Greeting customers, providing product information, offering styling advice, and…" at bounding box center [425, 365] width 409 height 121
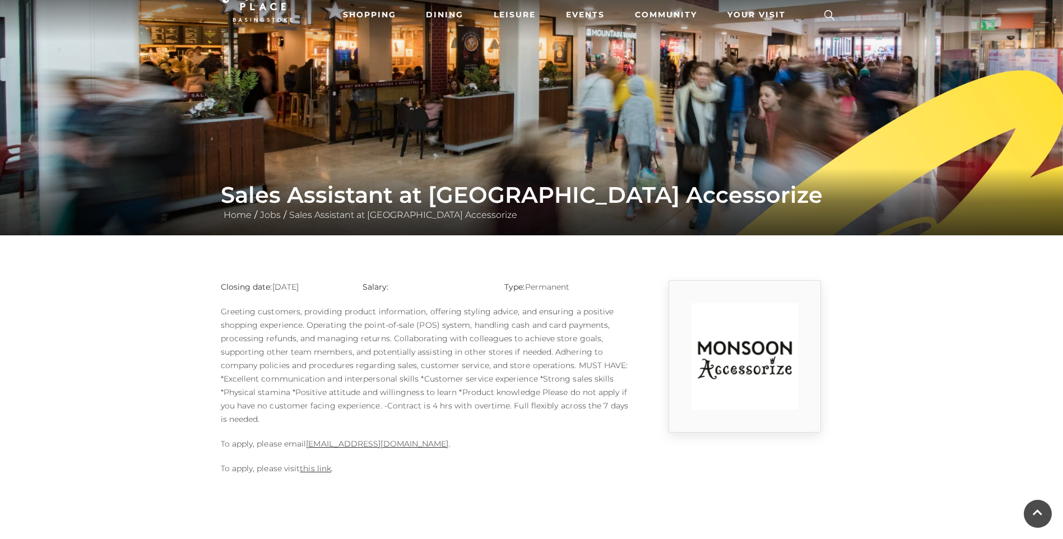
drag, startPoint x: 390, startPoint y: 380, endPoint x: 604, endPoint y: 478, distance: 235.5
click at [605, 478] on div "Closing date: 10-09-2025 Salary: Type: Permanent To apply, please email 1124m@m…" at bounding box center [425, 383] width 426 height 206
click at [433, 405] on p "Greeting customers, providing product information, offering styling advice, and…" at bounding box center [425, 365] width 409 height 121
drag, startPoint x: 433, startPoint y: 405, endPoint x: 575, endPoint y: 407, distance: 141.8
click at [575, 407] on p "Greeting customers, providing product information, offering styling advice, and…" at bounding box center [425, 365] width 409 height 121
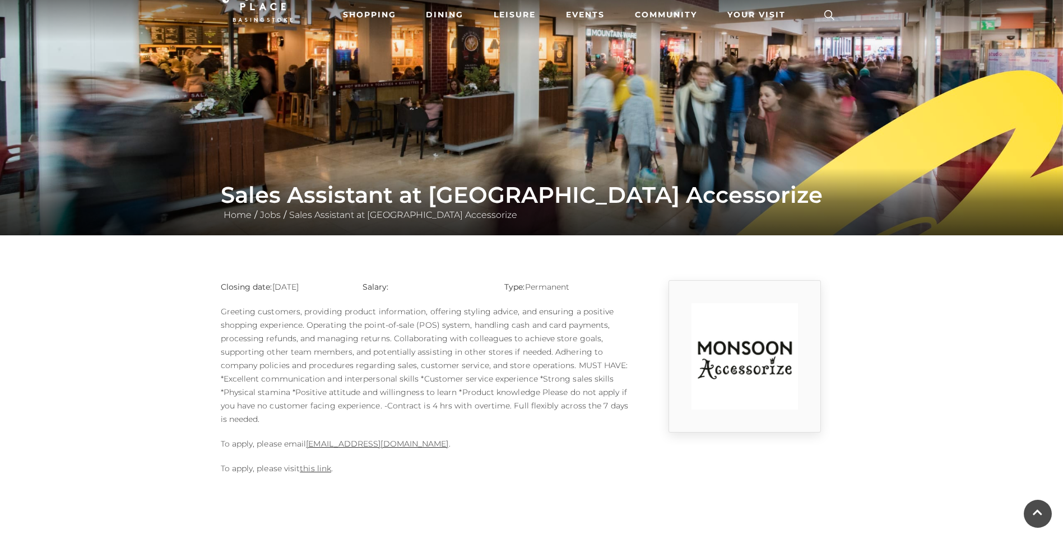
drag, startPoint x: 575, startPoint y: 407, endPoint x: 536, endPoint y: 419, distance: 39.9
click at [536, 419] on p "Greeting customers, providing product information, offering styling advice, and…" at bounding box center [425, 365] width 409 height 121
drag, startPoint x: 533, startPoint y: 409, endPoint x: 542, endPoint y: 409, distance: 9.0
click at [542, 409] on p "Greeting customers, providing product information, offering styling advice, and…" at bounding box center [425, 365] width 409 height 121
drag, startPoint x: 542, startPoint y: 409, endPoint x: 528, endPoint y: 429, distance: 24.6
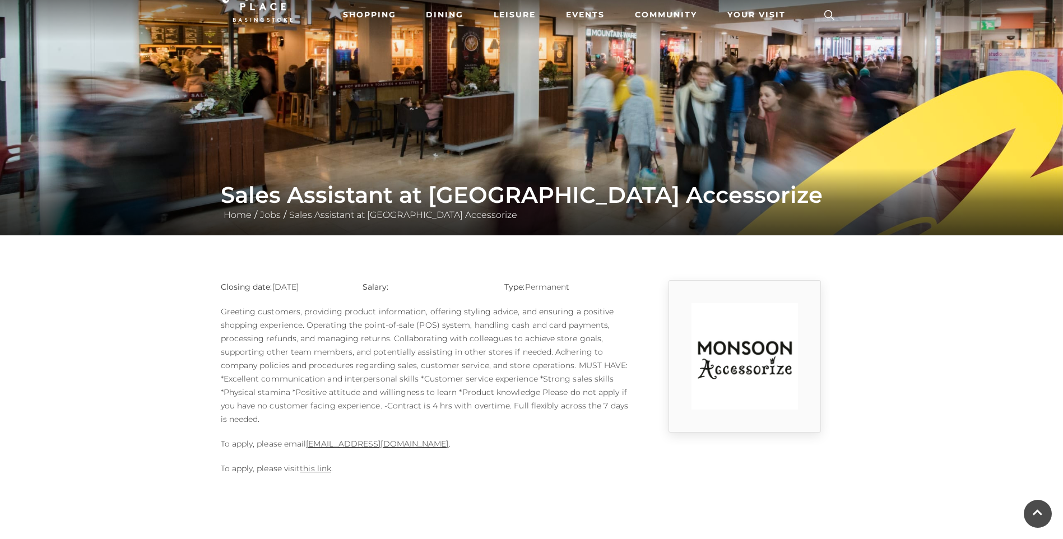
click at [528, 429] on div "Closing date: 10-09-2025 Salary: Type: Permanent To apply, please email 1124m@m…" at bounding box center [425, 383] width 426 height 206
drag, startPoint x: 550, startPoint y: 409, endPoint x: 513, endPoint y: 400, distance: 38.1
click at [513, 400] on p "Greeting customers, providing product information, offering styling advice, and…" at bounding box center [425, 365] width 409 height 121
drag, startPoint x: 513, startPoint y: 400, endPoint x: 517, endPoint y: 427, distance: 27.1
click at [517, 427] on div "Closing date: 10-09-2025 Salary: Type: Permanent To apply, please email 1124m@m…" at bounding box center [425, 383] width 426 height 206
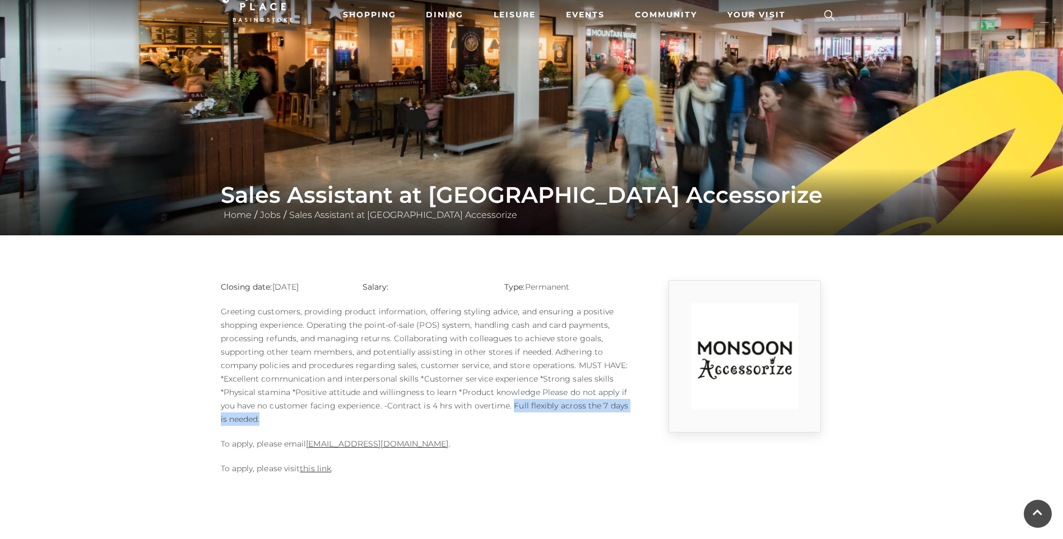
drag, startPoint x: 509, startPoint y: 405, endPoint x: 573, endPoint y: 416, distance: 64.8
click at [573, 416] on p "Greeting customers, providing product information, offering styling advice, and…" at bounding box center [425, 365] width 409 height 121
click at [557, 405] on p "Greeting customers, providing product information, offering styling advice, and…" at bounding box center [425, 365] width 409 height 121
drag, startPoint x: 554, startPoint y: 404, endPoint x: 511, endPoint y: 407, distance: 43.3
click at [511, 407] on p "Greeting customers, providing product information, offering styling advice, and…" at bounding box center [425, 365] width 409 height 121
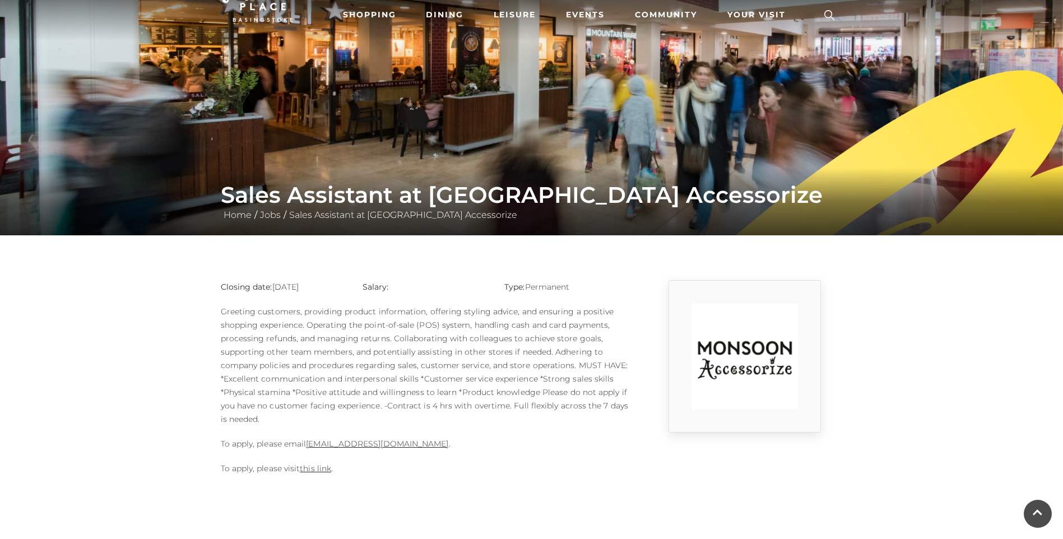
drag, startPoint x: 511, startPoint y: 407, endPoint x: 529, endPoint y: 453, distance: 49.3
click at [528, 455] on div "Closing date: 10-09-2025 Salary: Type: Permanent To apply, please email 1124m@m…" at bounding box center [425, 383] width 426 height 206
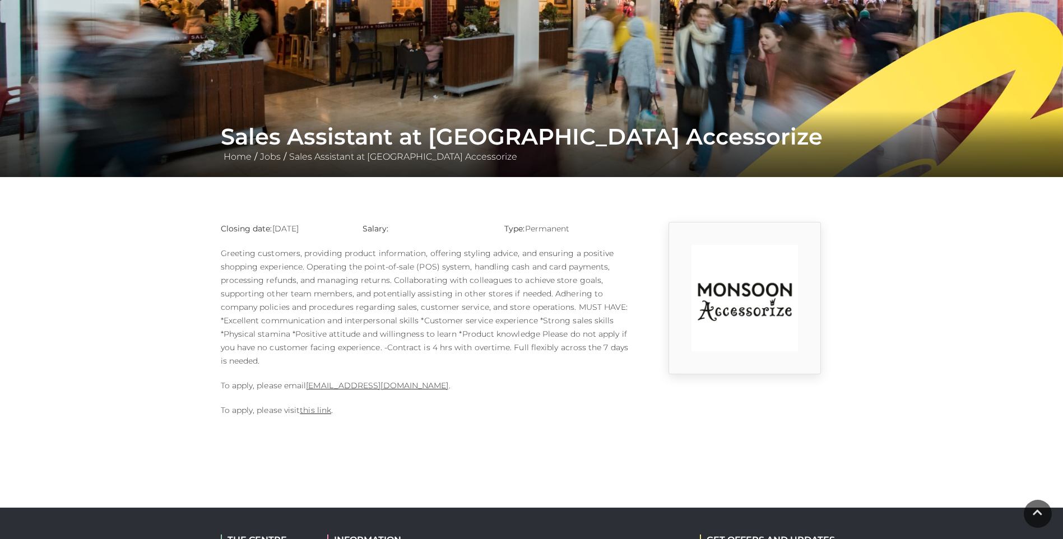
scroll to position [0, 0]
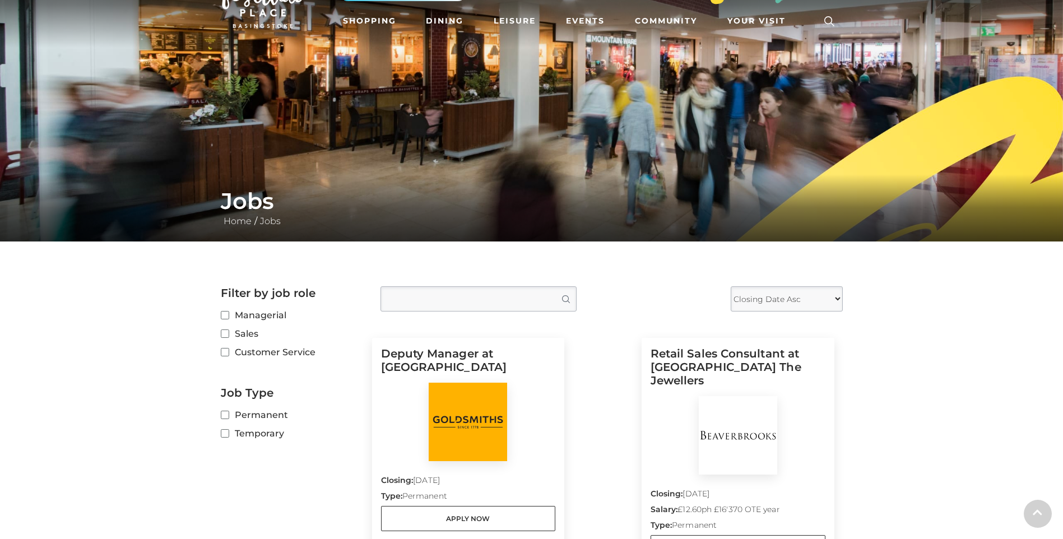
scroll to position [112, 0]
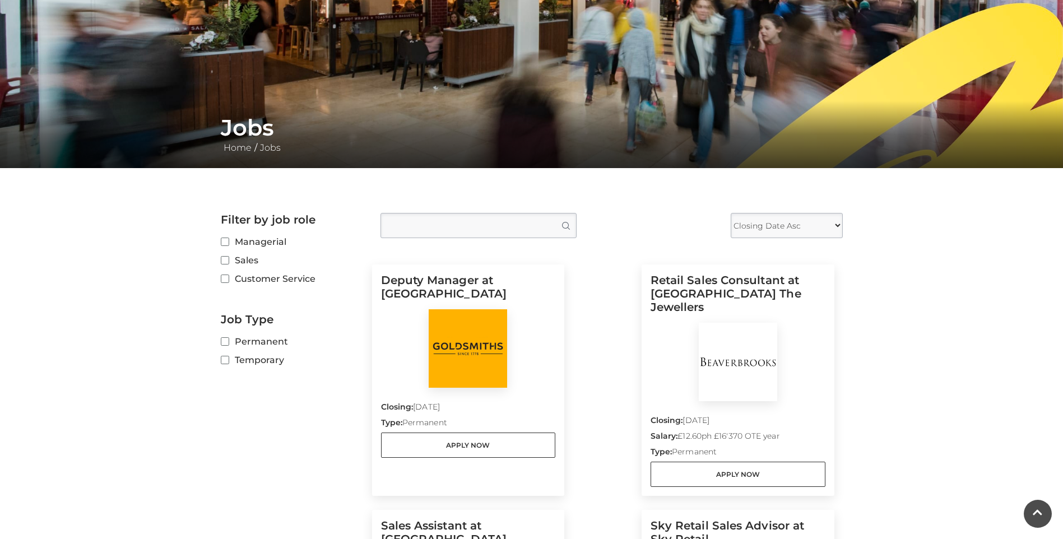
click at [253, 280] on label "Customer Service" at bounding box center [292, 279] width 143 height 14
click at [228, 280] on input "Customer Service" at bounding box center [224, 279] width 7 height 7
checkbox input "true"
click at [808, 219] on select "Closing Date Asc Closing Date Desc" at bounding box center [787, 225] width 112 height 25
select select "DESC"
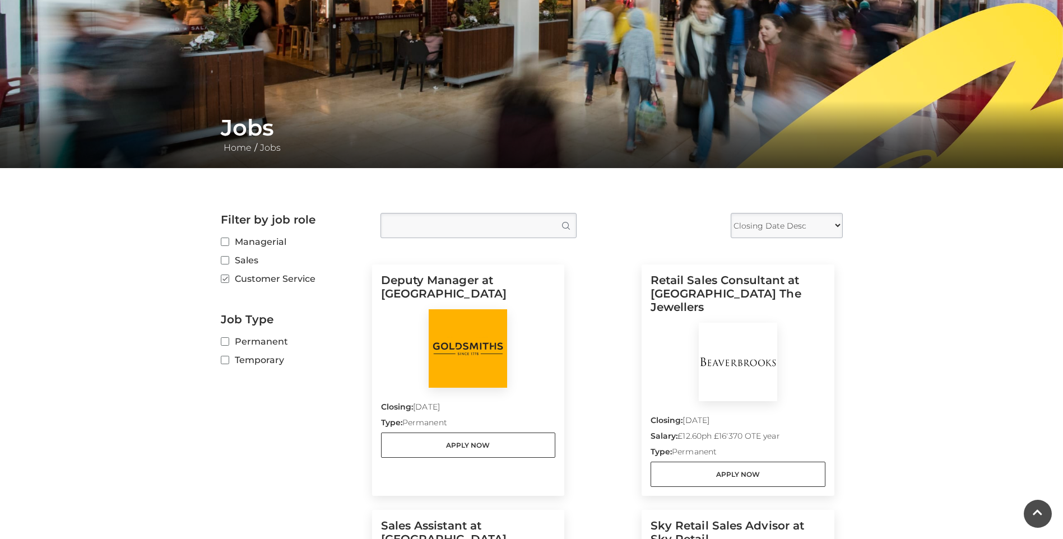
click at [731, 213] on select "Closing Date Asc Closing Date Desc" at bounding box center [787, 225] width 112 height 25
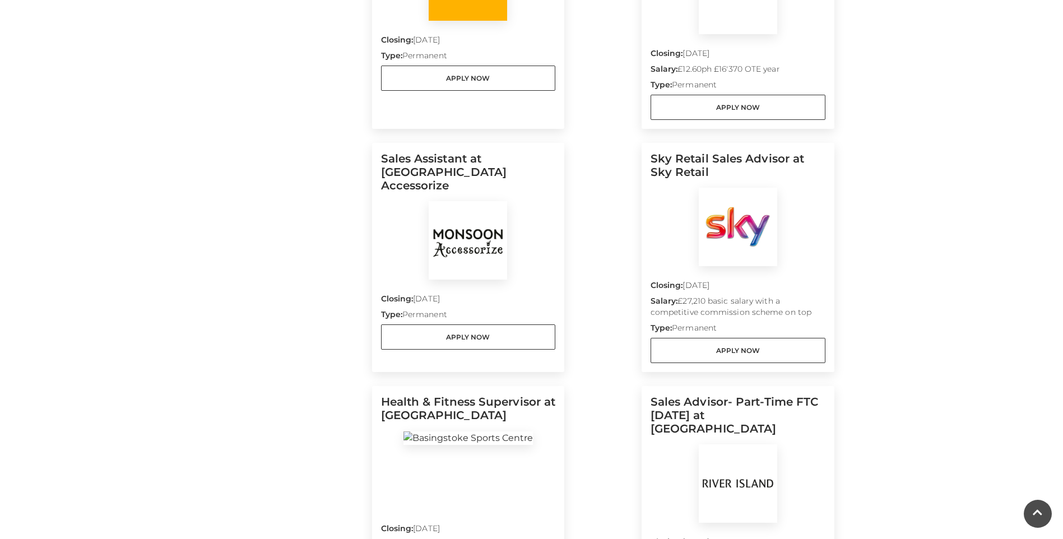
scroll to position [336, 0]
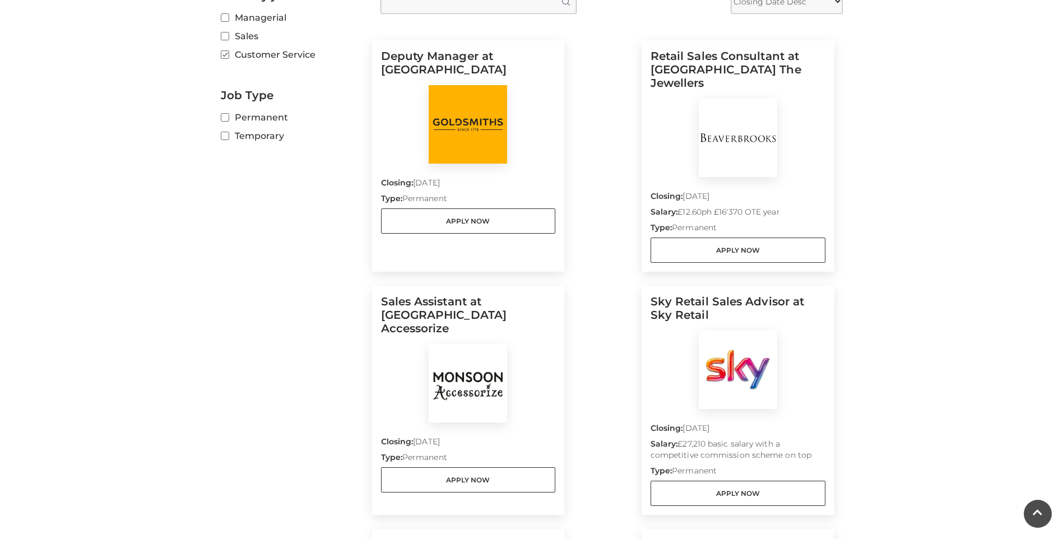
click at [515, 158] on div at bounding box center [468, 124] width 175 height 78
click at [716, 104] on img at bounding box center [738, 138] width 78 height 78
click at [750, 133] on img at bounding box center [738, 138] width 78 height 78
click at [784, 191] on p "Closing: 30 Aug 2025" at bounding box center [738, 199] width 175 height 16
click at [747, 242] on link "Apply Now" at bounding box center [738, 250] width 175 height 25
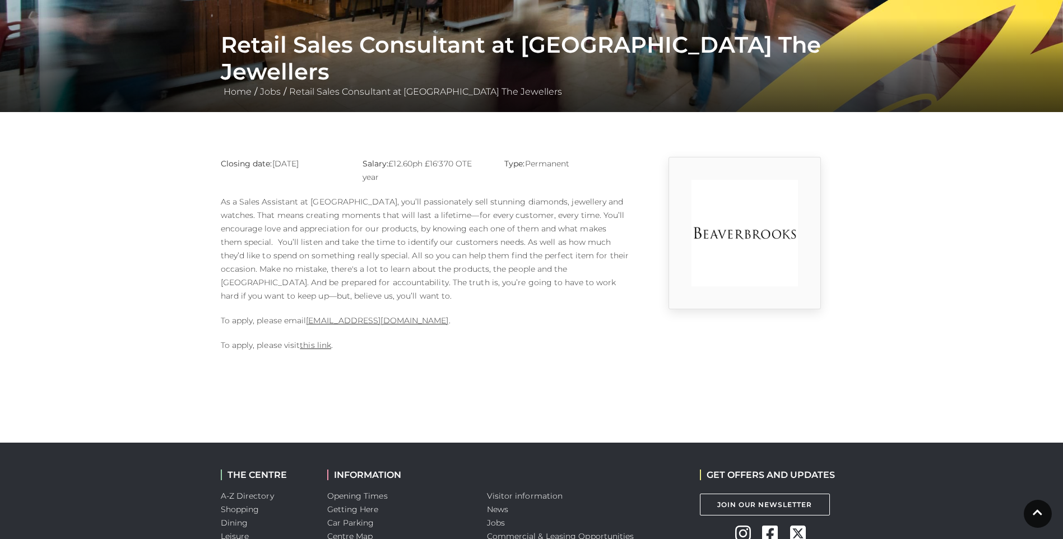
scroll to position [168, 0]
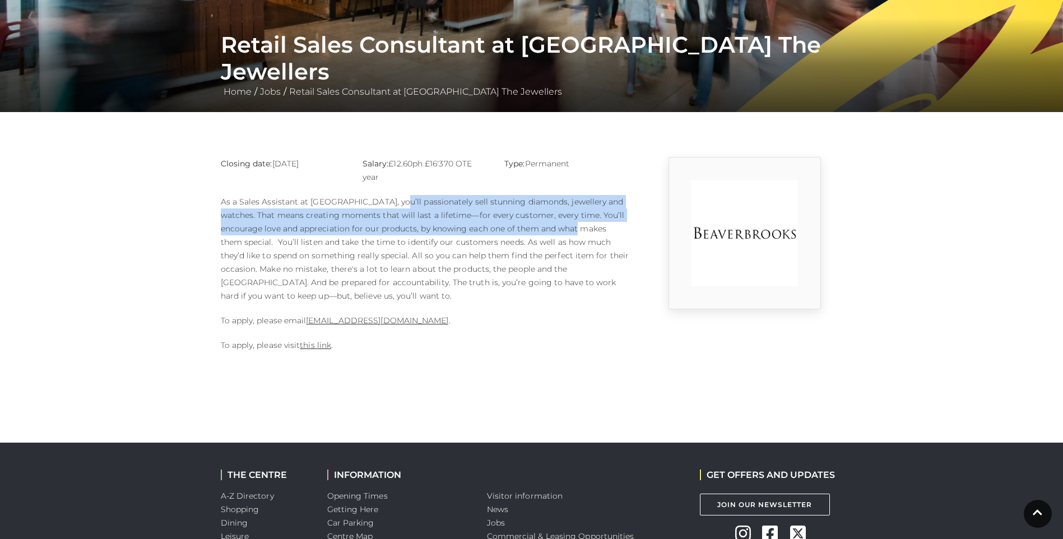
drag, startPoint x: 390, startPoint y: 199, endPoint x: 558, endPoint y: 246, distance: 174.5
click at [558, 243] on p "As a Sales Assistant at [GEOGRAPHIC_DATA], you’ll passionately sell stunning di…" at bounding box center [425, 249] width 409 height 108
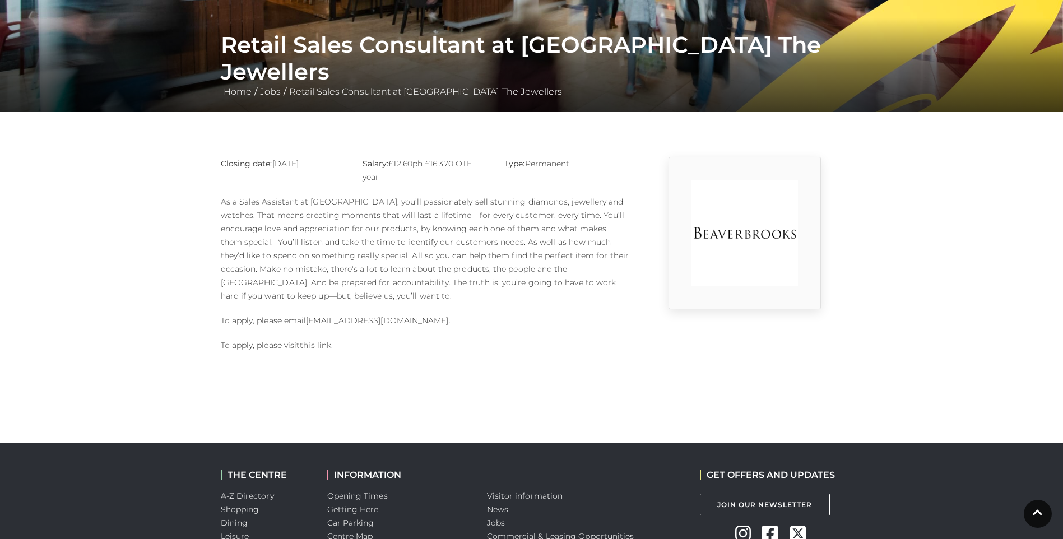
drag, startPoint x: 558, startPoint y: 246, endPoint x: 543, endPoint y: 316, distance: 71.6
click at [543, 316] on p "To apply, please email [EMAIL_ADDRESS][DOMAIN_NAME] ." at bounding box center [425, 320] width 409 height 13
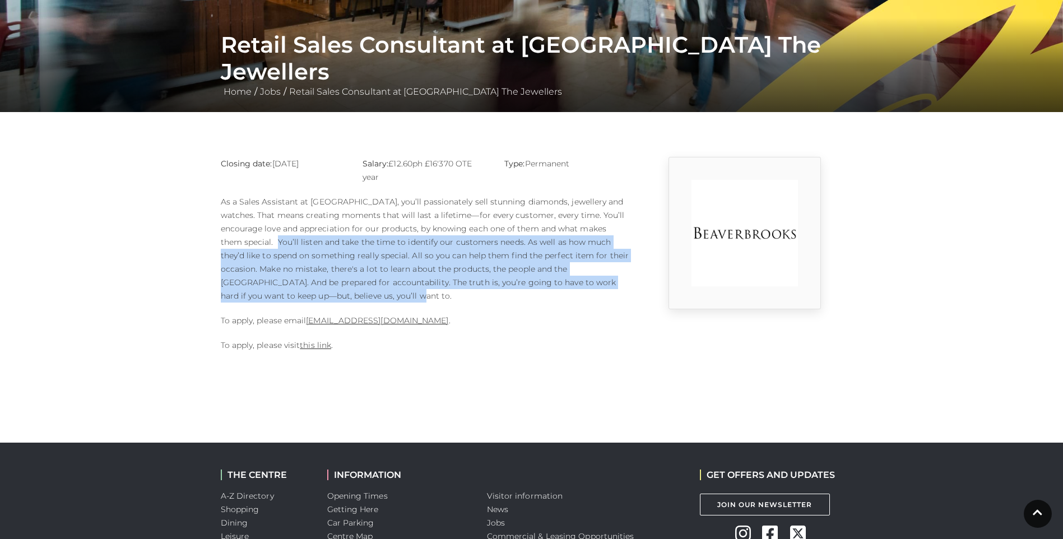
drag, startPoint x: 315, startPoint y: 298, endPoint x: 239, endPoint y: 237, distance: 96.9
click at [239, 237] on p "As a Sales Assistant at [GEOGRAPHIC_DATA], you’ll passionately sell stunning di…" at bounding box center [425, 249] width 409 height 108
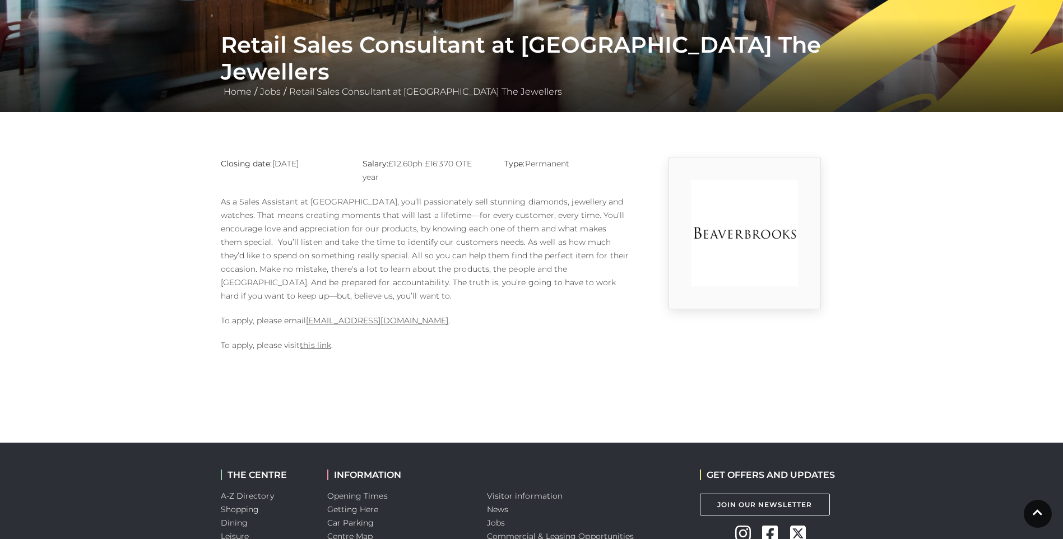
click at [328, 356] on div "Closing date: [DATE] Salary: £12.60ph £16'370 OTE year Type: Permanent To apply…" at bounding box center [425, 260] width 426 height 206
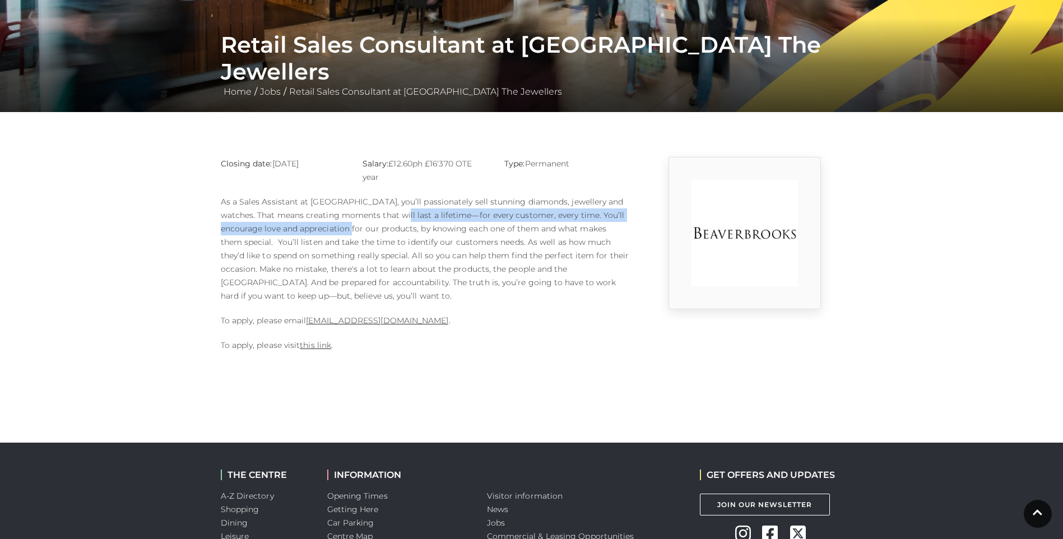
drag, startPoint x: 338, startPoint y: 224, endPoint x: 417, endPoint y: 227, distance: 79.1
click at [417, 227] on p "As a Sales Assistant at [GEOGRAPHIC_DATA], you’ll passionately sell stunning di…" at bounding box center [425, 249] width 409 height 108
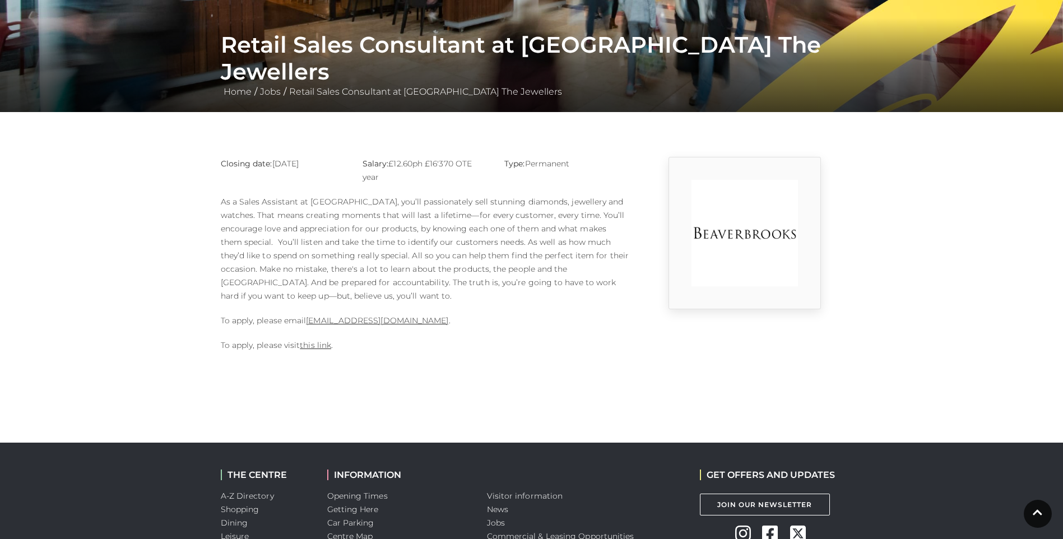
drag, startPoint x: 417, startPoint y: 227, endPoint x: 502, endPoint y: 322, distance: 127.8
click at [502, 322] on p "To apply, please email [EMAIL_ADDRESS][DOMAIN_NAME] ." at bounding box center [425, 320] width 409 height 13
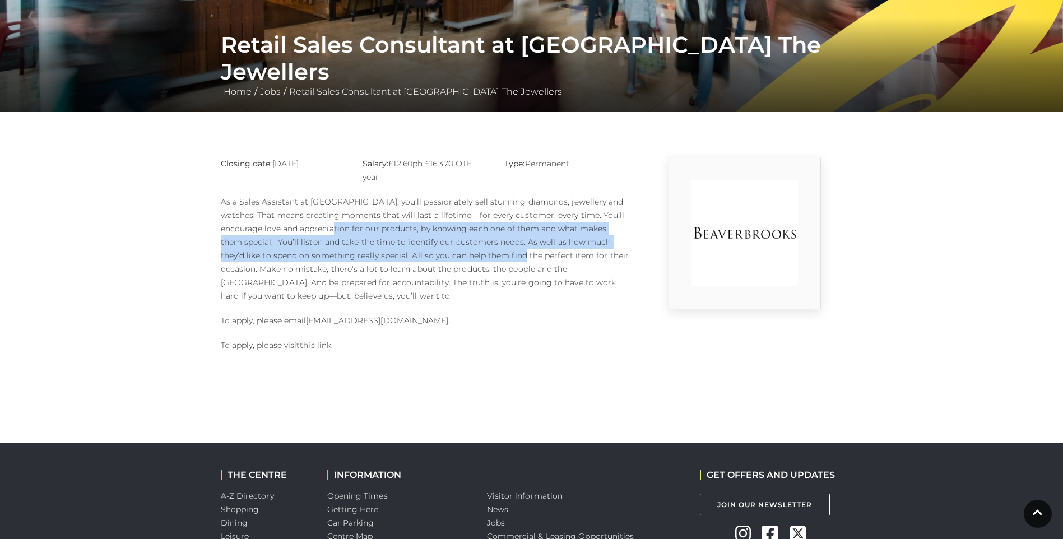
drag, startPoint x: 462, startPoint y: 260, endPoint x: 307, endPoint y: 226, distance: 158.9
click at [307, 226] on p "As a Sales Assistant at [GEOGRAPHIC_DATA], you’ll passionately sell stunning di…" at bounding box center [425, 249] width 409 height 108
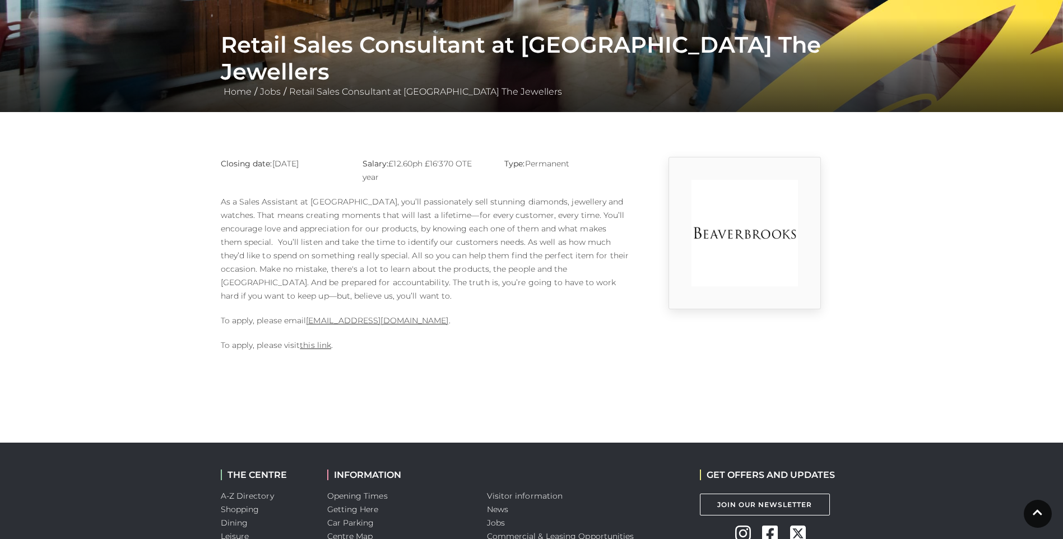
drag, startPoint x: 307, startPoint y: 226, endPoint x: 342, endPoint y: 298, distance: 80.7
click at [342, 298] on p "As a Sales Assistant at [GEOGRAPHIC_DATA], you’ll passionately sell stunning di…" at bounding box center [425, 249] width 409 height 108
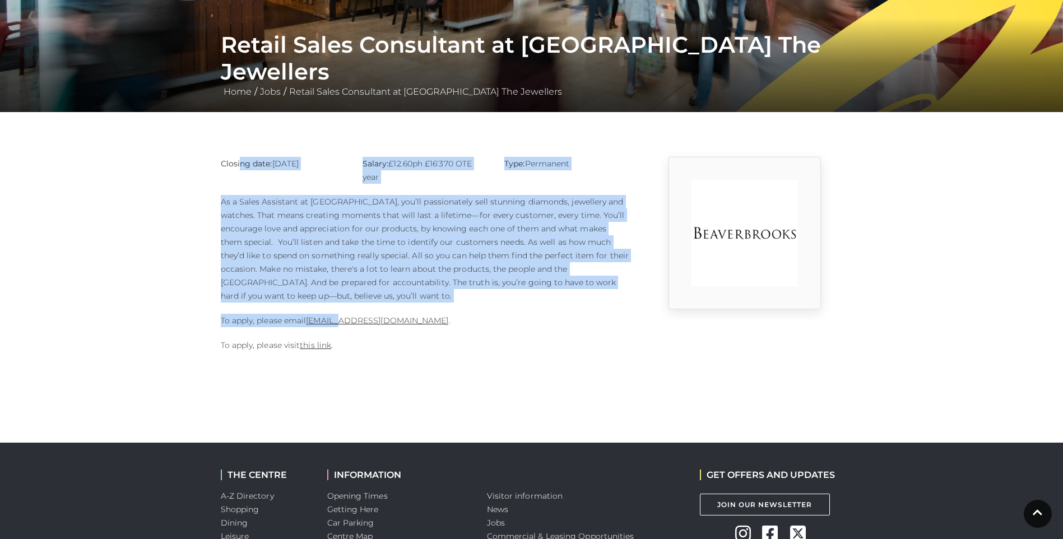
drag, startPoint x: 338, startPoint y: 310, endPoint x: 240, endPoint y: 163, distance: 176.8
click at [240, 163] on div "Closing date: 30-08-2025 Salary: £12.60ph £16'370 OTE year Type: Permanent To a…" at bounding box center [425, 260] width 426 height 206
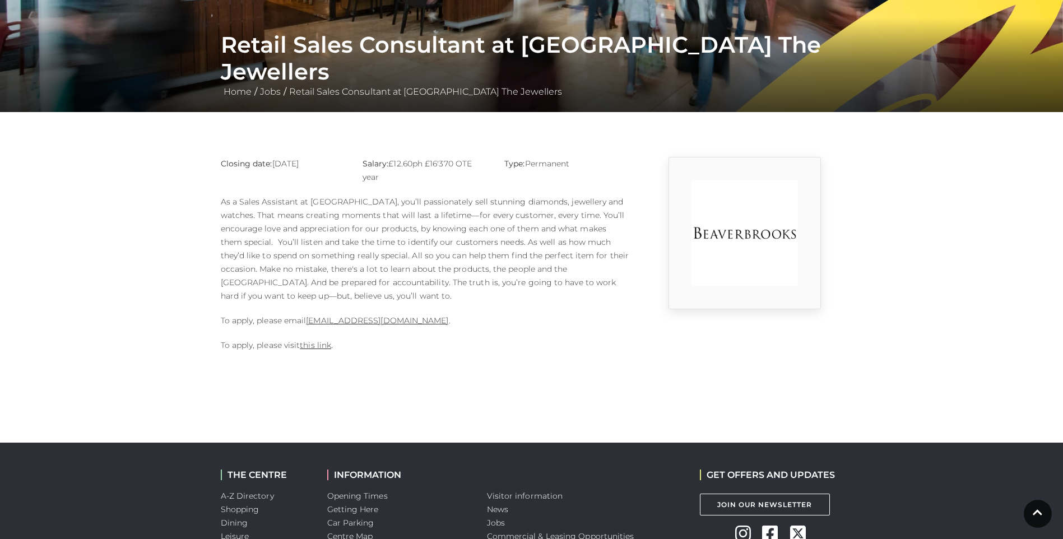
click at [527, 342] on p "To apply, please visit this link ." at bounding box center [425, 345] width 409 height 13
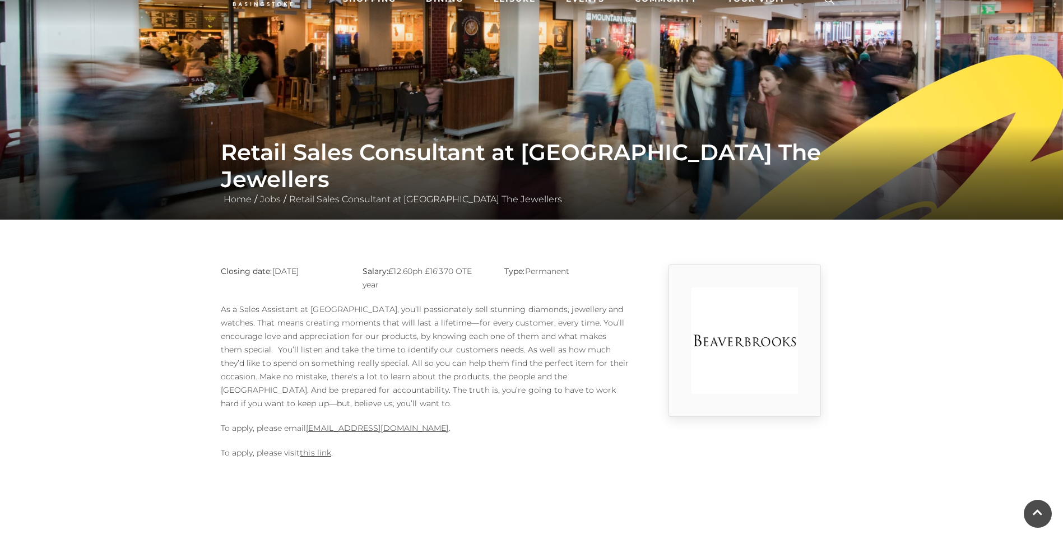
scroll to position [56, 0]
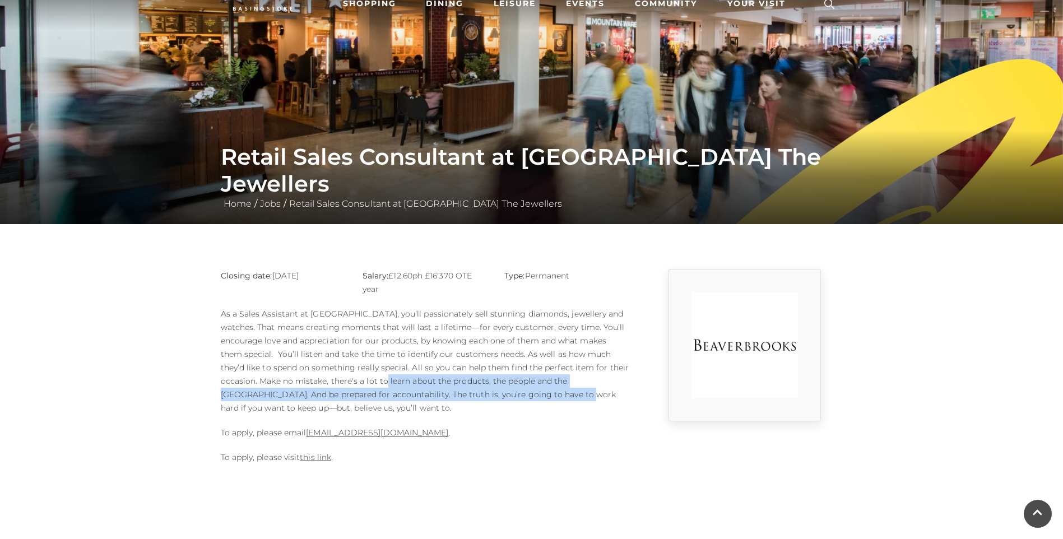
drag, startPoint x: 327, startPoint y: 386, endPoint x: 529, endPoint y: 402, distance: 202.4
click at [529, 402] on p "As a Sales Assistant at Beaverbrooks, you’ll passionately sell stunning diamond…" at bounding box center [425, 361] width 409 height 108
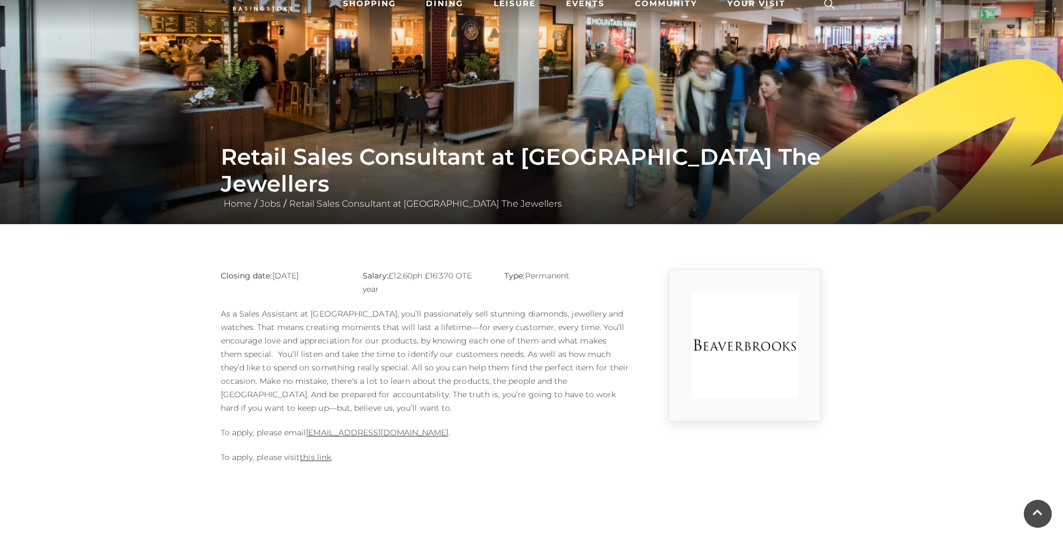
drag, startPoint x: 529, startPoint y: 402, endPoint x: 605, endPoint y: 481, distance: 109.8
click at [609, 483] on body "Skip to Navigation Skip to Content Toggle navigation .st5{fill:none;stroke:#FFF…" at bounding box center [531, 376] width 1063 height 864
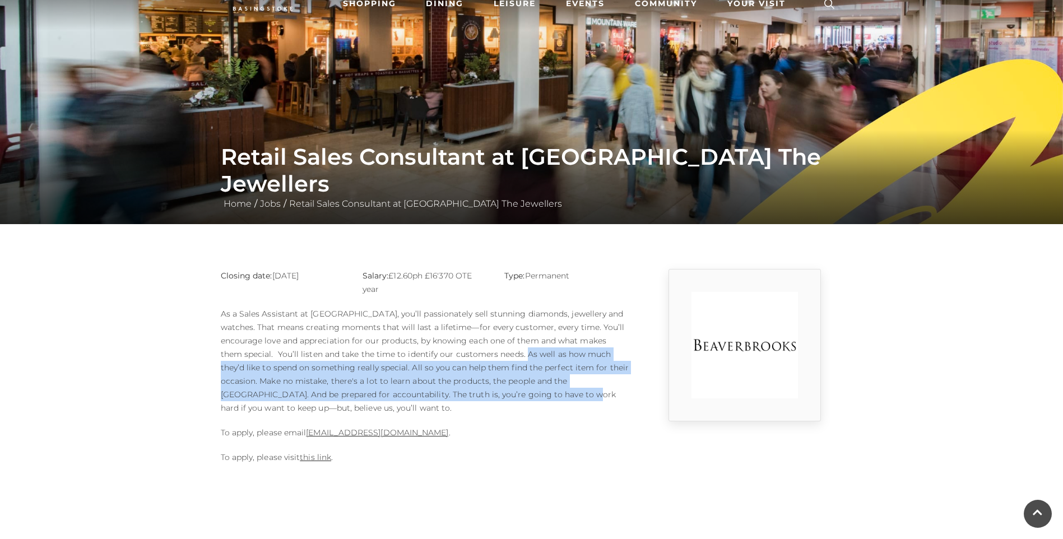
drag, startPoint x: 497, startPoint y: 395, endPoint x: 487, endPoint y: 340, distance: 55.7
click at [487, 340] on p "As a Sales Assistant at Beaverbrooks, you’ll passionately sell stunning diamond…" at bounding box center [425, 361] width 409 height 108
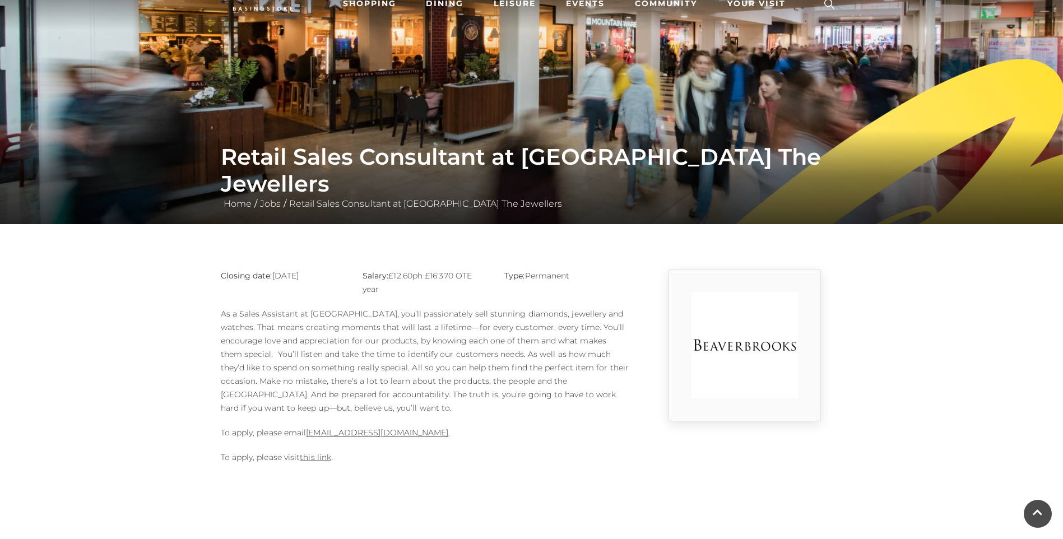
drag, startPoint x: 487, startPoint y: 340, endPoint x: 544, endPoint y: 443, distance: 117.2
click at [544, 443] on div "Closing date: 30-08-2025 Salary: £12.60ph £16'370 OTE year Type: Permanent To a…" at bounding box center [425, 372] width 426 height 206
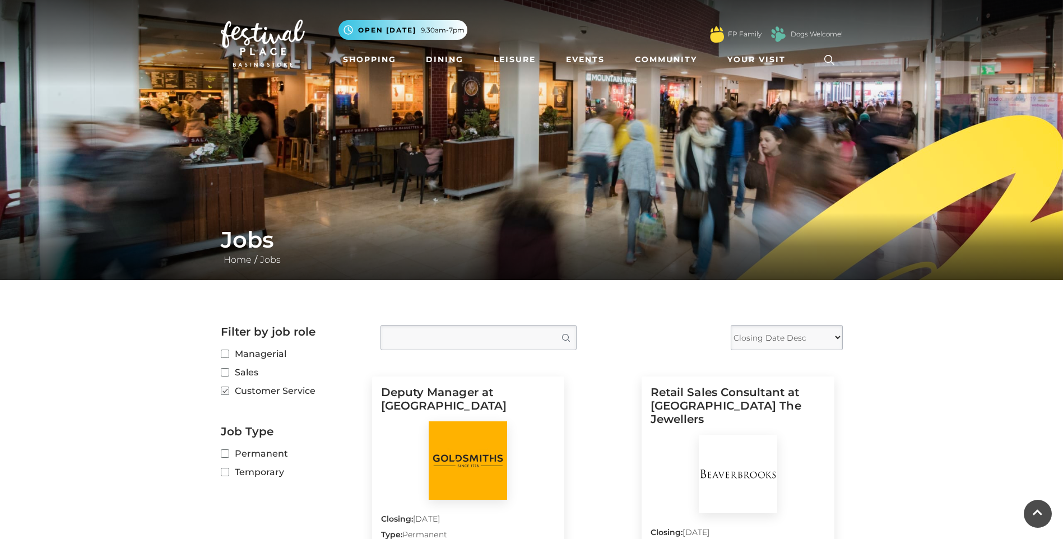
select select "DESC"
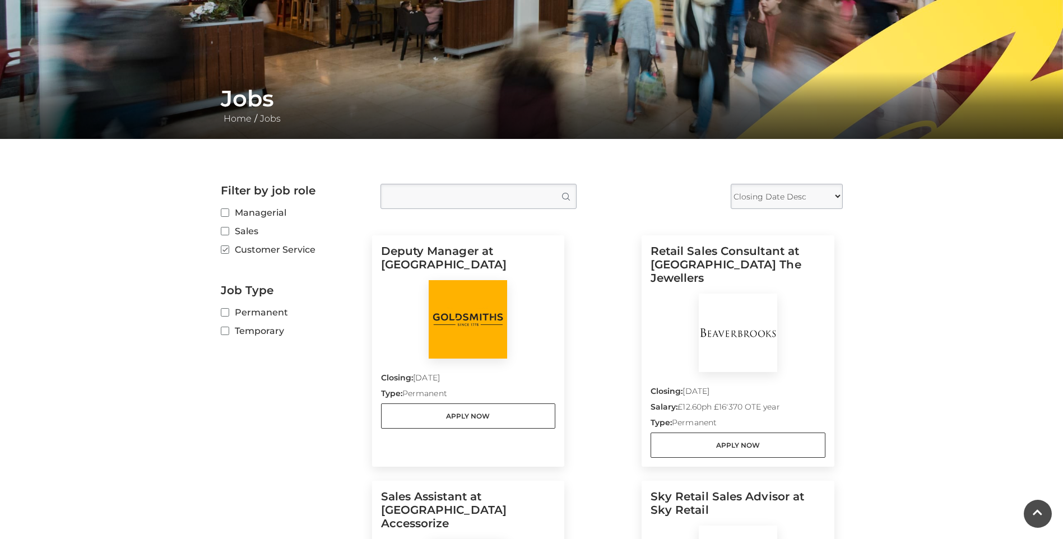
scroll to position [168, 0]
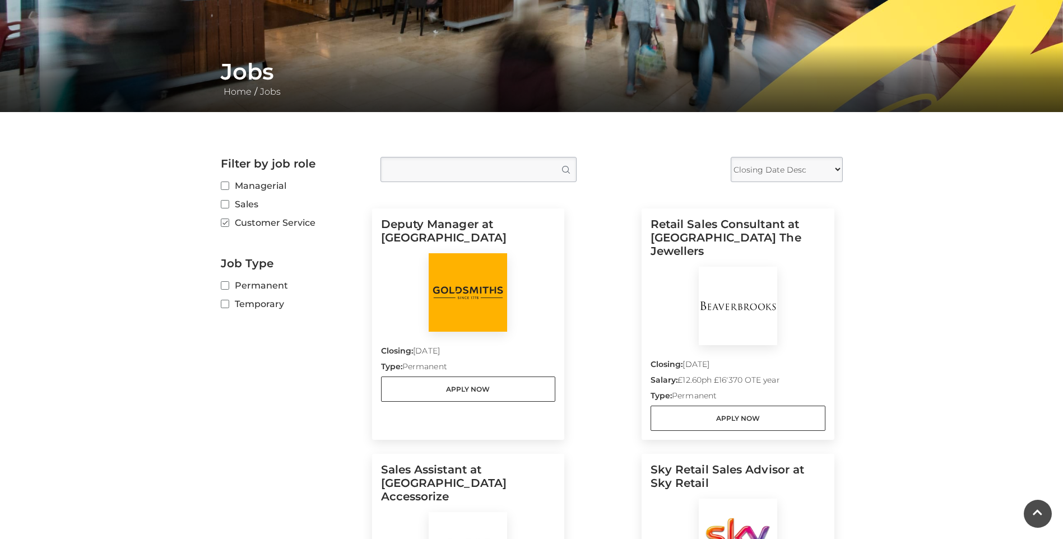
click at [501, 327] on img at bounding box center [468, 292] width 78 height 78
click at [481, 383] on link "Apply Now" at bounding box center [468, 389] width 175 height 25
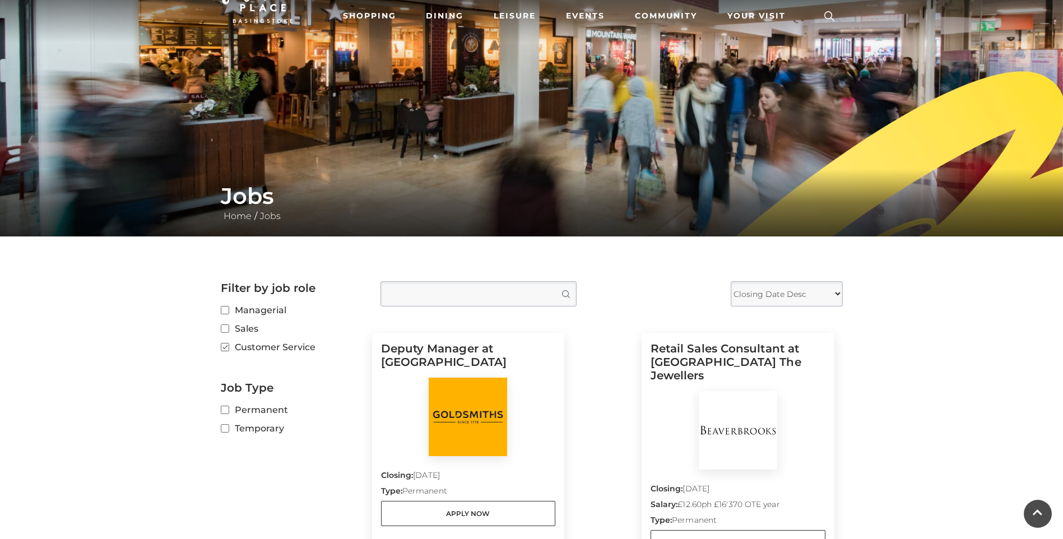
scroll to position [0, 0]
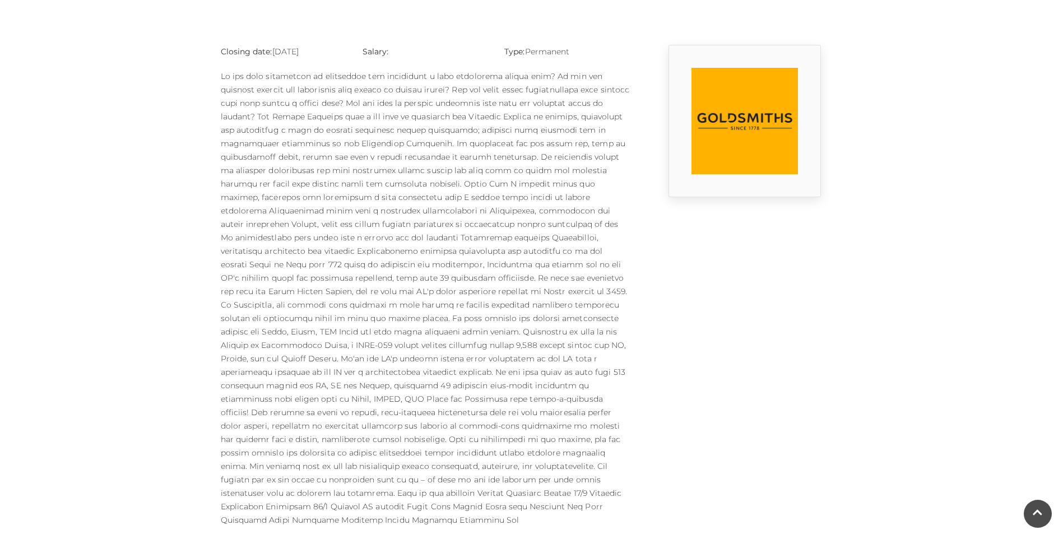
scroll to position [336, 0]
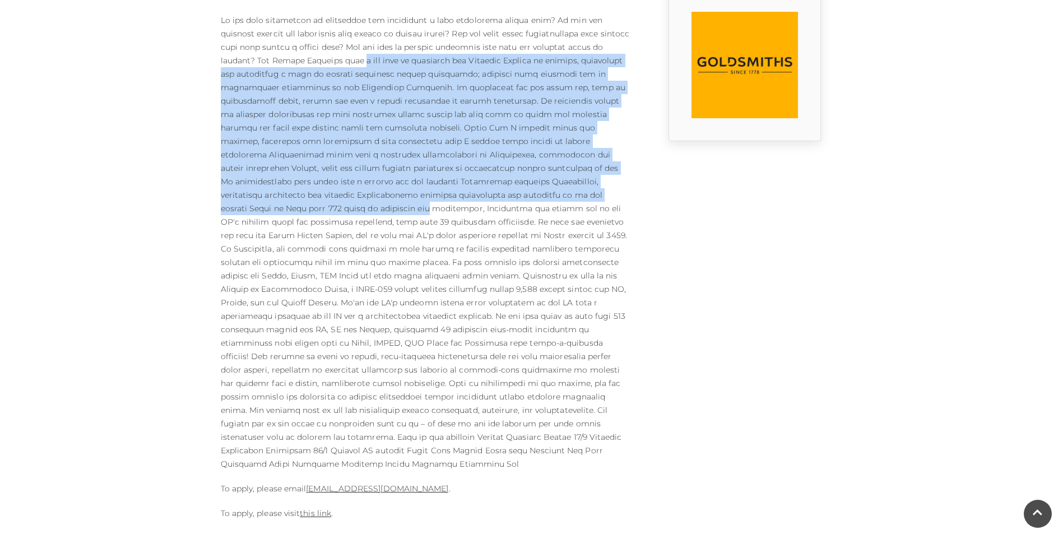
drag, startPoint x: 361, startPoint y: 61, endPoint x: 612, endPoint y: 193, distance: 283.3
click at [612, 193] on p at bounding box center [425, 241] width 409 height 457
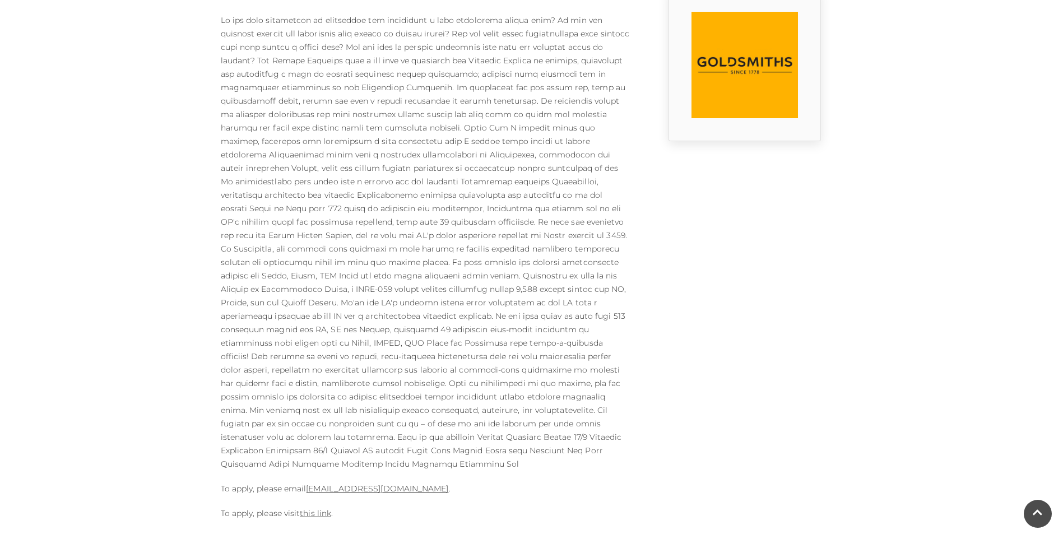
drag, startPoint x: 612, startPoint y: 193, endPoint x: 743, endPoint y: 289, distance: 162.4
click at [743, 289] on div at bounding box center [744, 260] width 213 height 543
